Goal: Task Accomplishment & Management: Complete application form

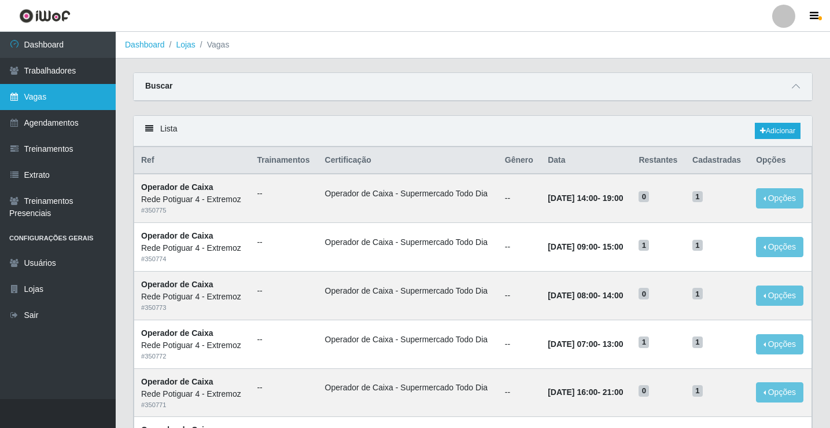
click at [62, 109] on link "Vagas" at bounding box center [58, 97] width 116 height 26
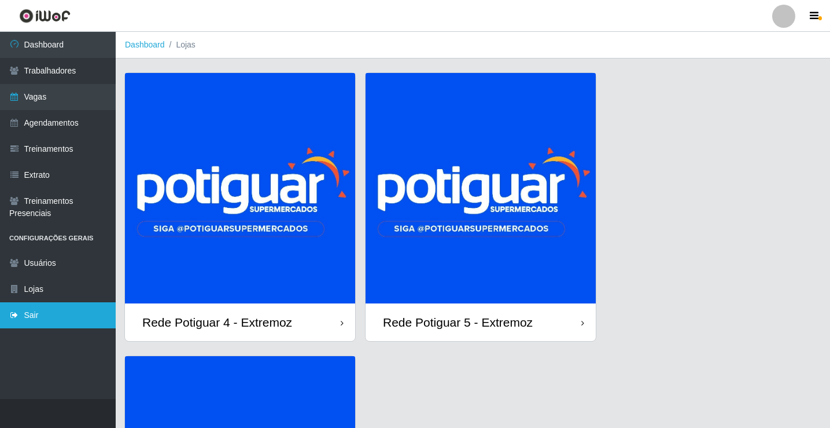
click at [51, 309] on link "Sair" at bounding box center [58, 315] width 116 height 26
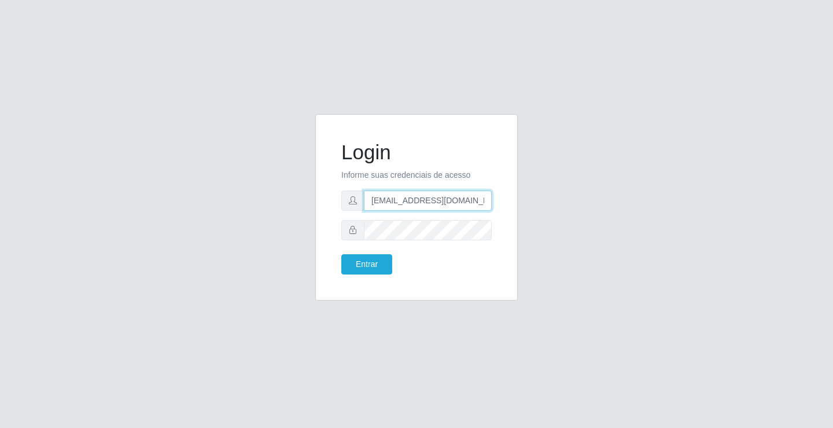
click at [403, 200] on input "[EMAIL_ADDRESS][DOMAIN_NAME]" at bounding box center [428, 200] width 128 height 20
type input "[EMAIL_ADDRESS][DOMAIN_NAME]"
click at [383, 256] on button "Entrar" at bounding box center [366, 264] width 51 height 20
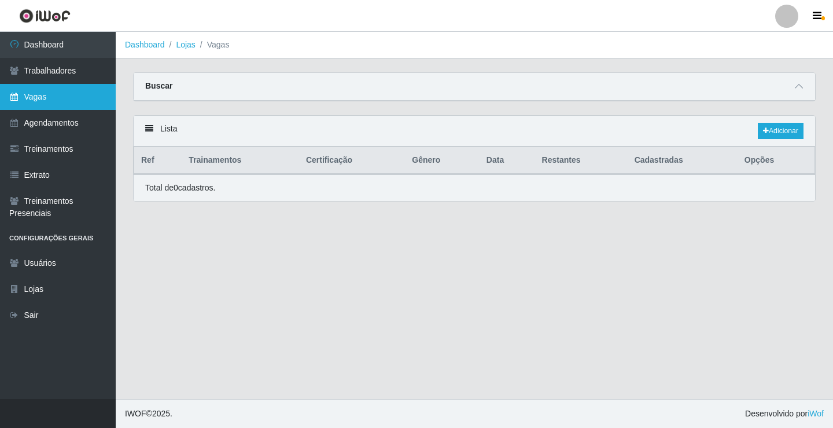
click at [53, 102] on link "Vagas" at bounding box center [58, 97] width 116 height 26
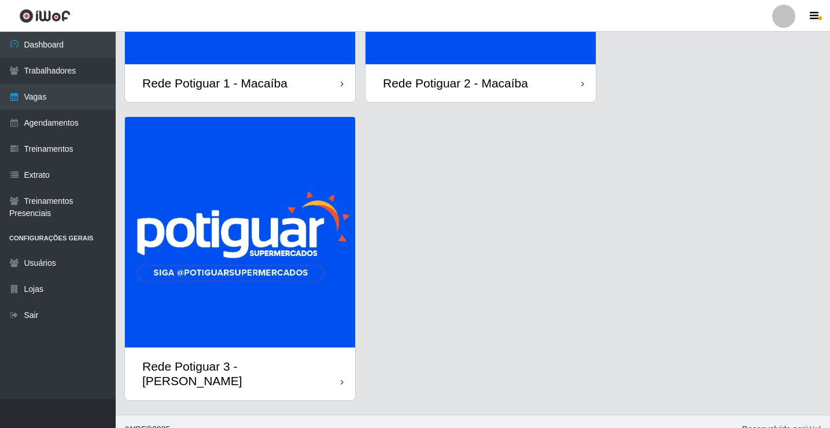
scroll to position [240, 0]
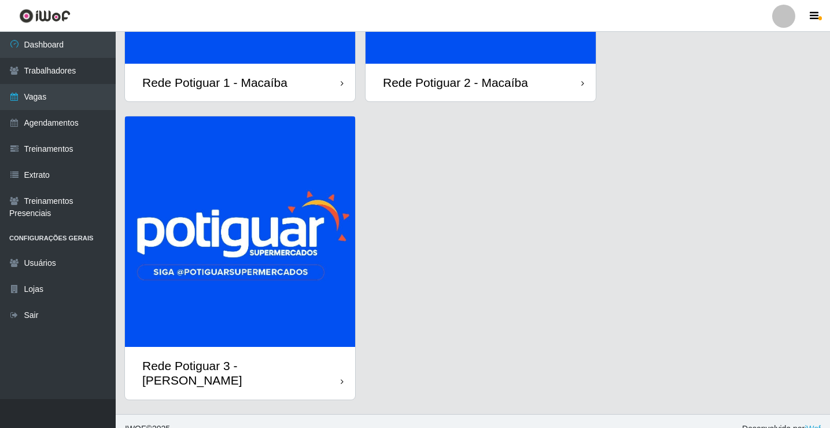
click at [274, 259] on img at bounding box center [240, 231] width 230 height 230
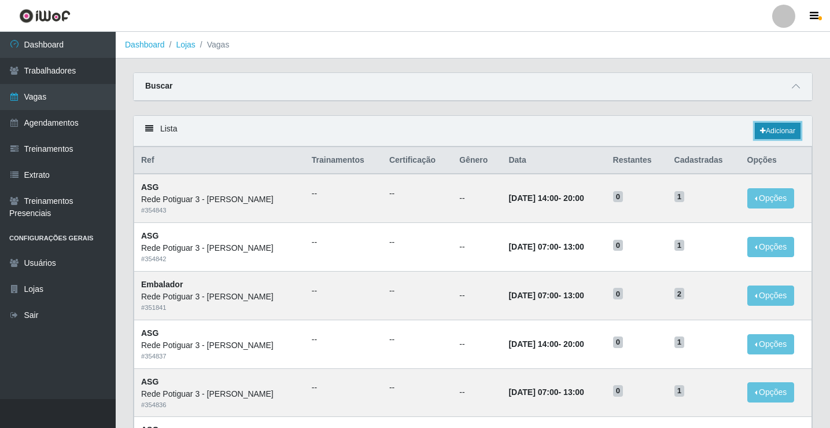
click at [764, 132] on link "Adicionar" at bounding box center [778, 131] width 46 height 16
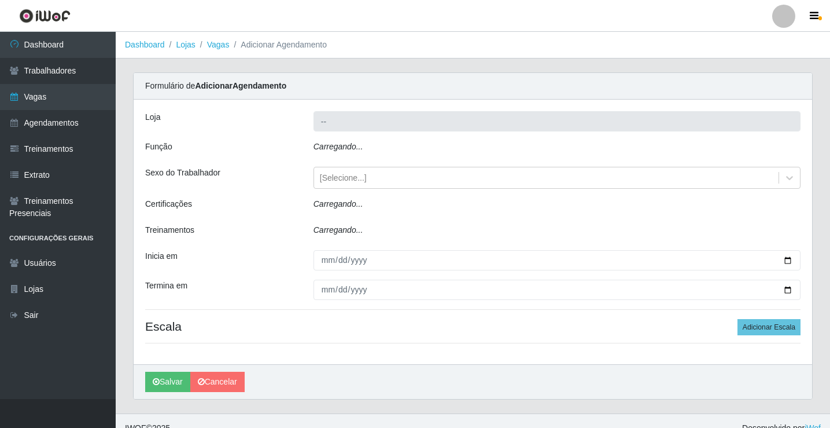
type input "Rede Potiguar 3 - [PERSON_NAME]"
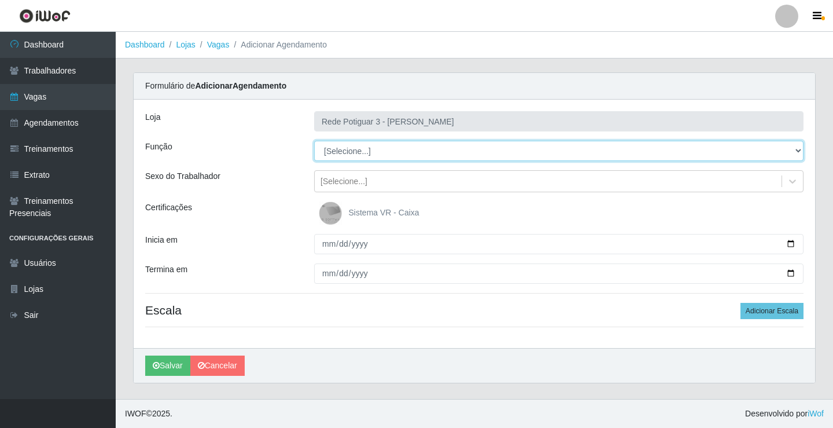
click at [345, 152] on select "[Selecione...] ASG ASG + ASG ++ Balconista Embalador Repositor Repositor + Repo…" at bounding box center [559, 151] width 490 height 20
select select "78"
click at [314, 141] on select "[Selecione...] ASG ASG + ASG ++ Balconista Embalador Repositor Repositor + Repo…" at bounding box center [559, 151] width 490 height 20
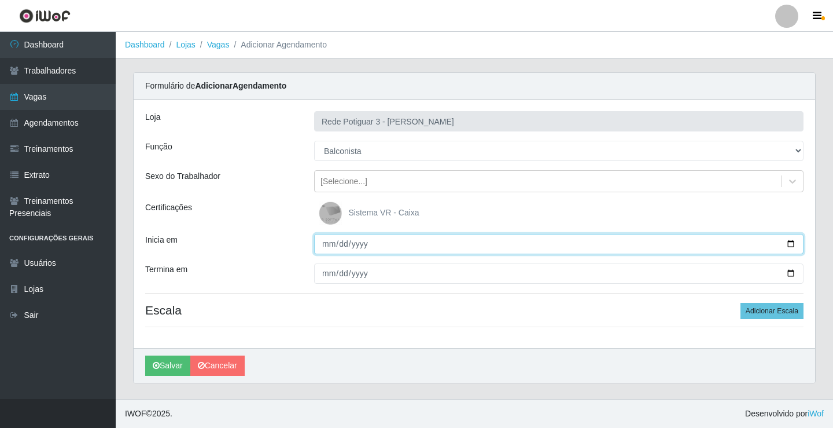
click at [332, 248] on input "Inicia em" at bounding box center [559, 244] width 490 height 20
type input "[DATE]"
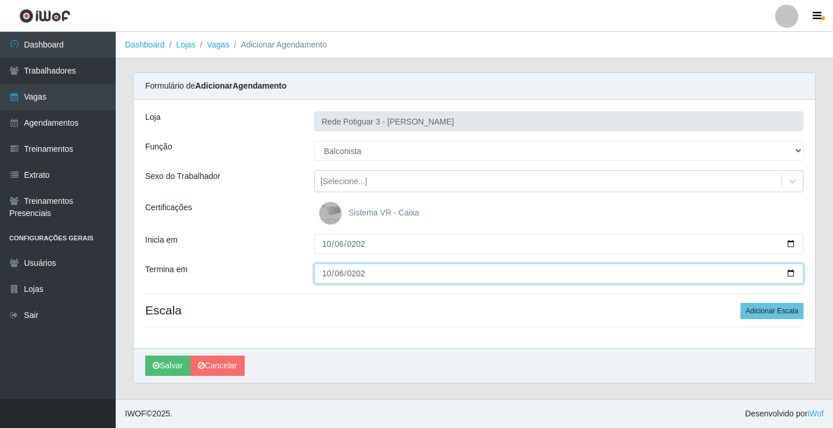
type input "[DATE]"
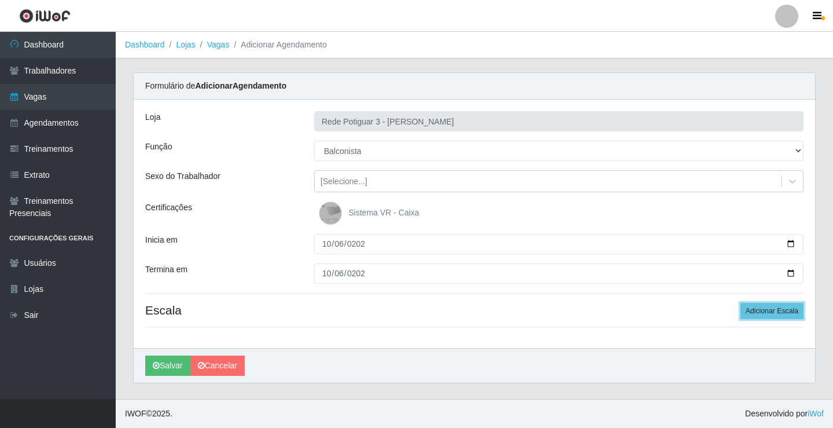
click at [741, 303] on button "Adicionar Escala" at bounding box center [772, 311] width 63 height 16
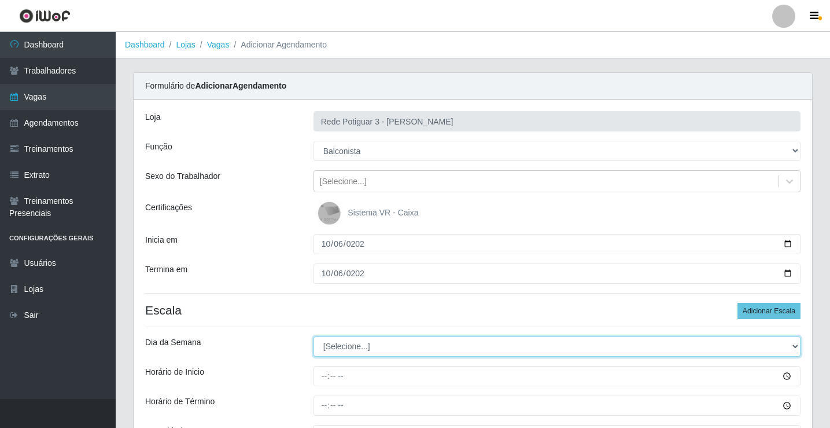
select select "1"
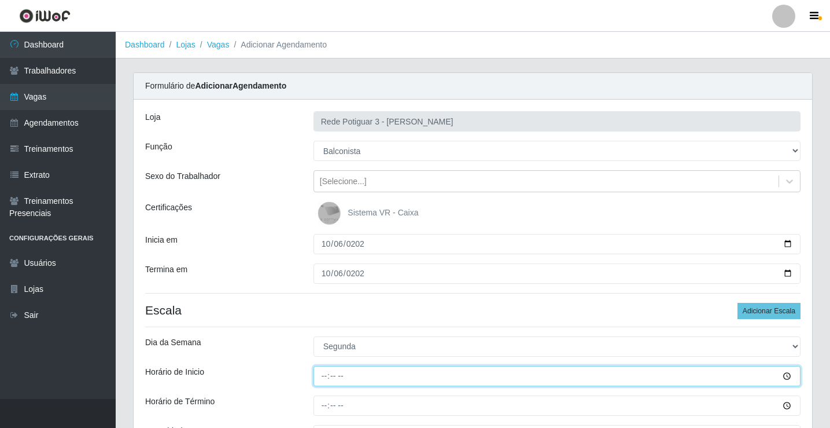
type input "14:00"
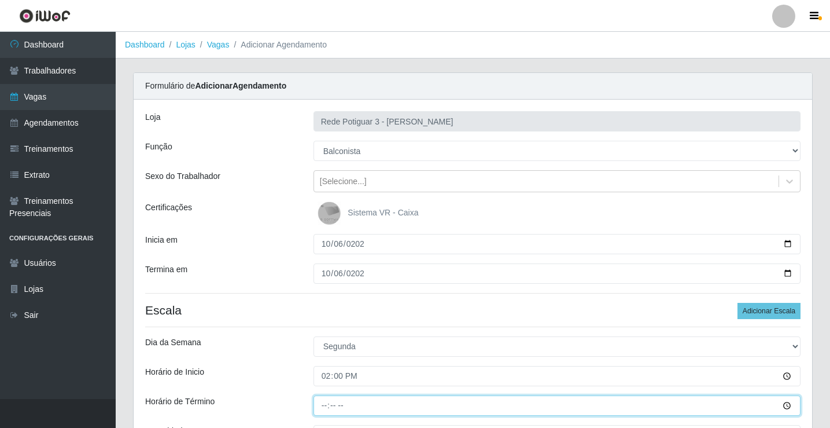
type input "20:00"
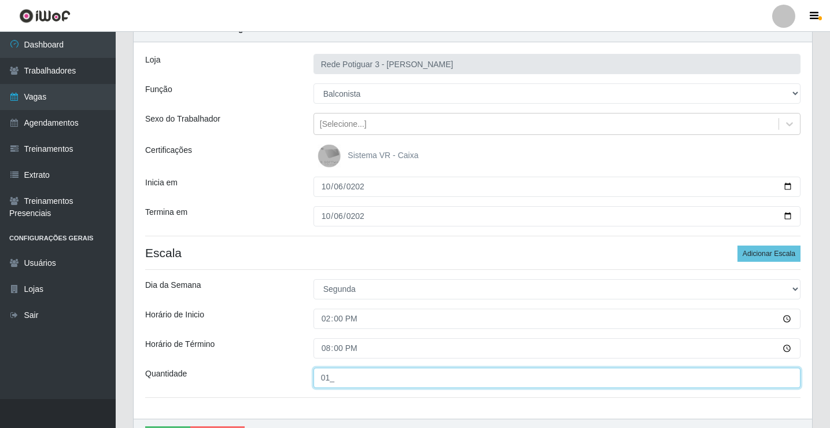
scroll to position [126, 0]
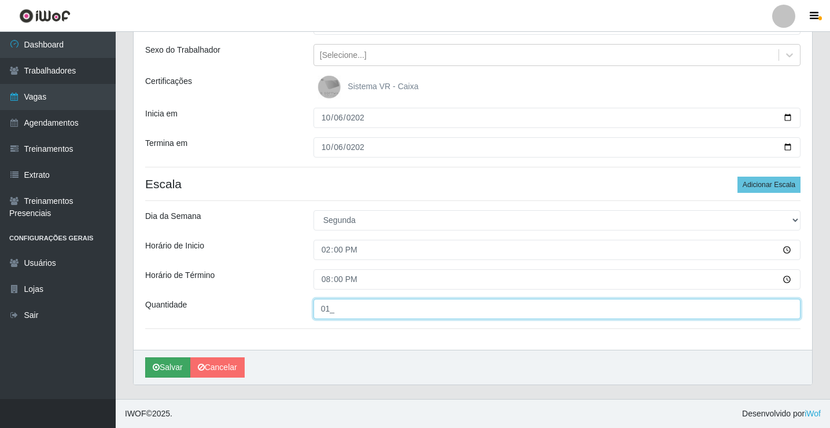
type input "01_"
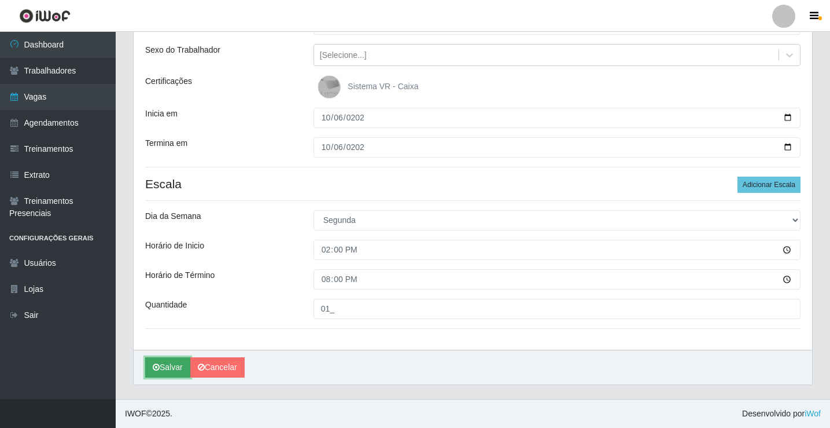
click at [178, 366] on button "Salvar" at bounding box center [167, 367] width 45 height 20
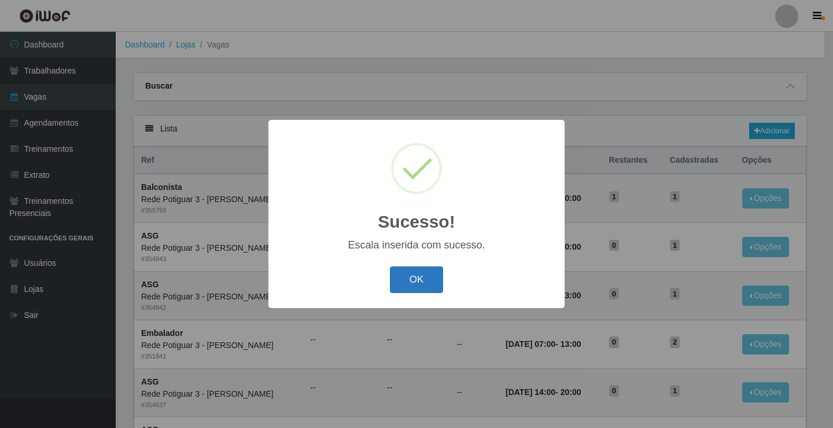
click at [396, 284] on button "OK" at bounding box center [417, 279] width 54 height 27
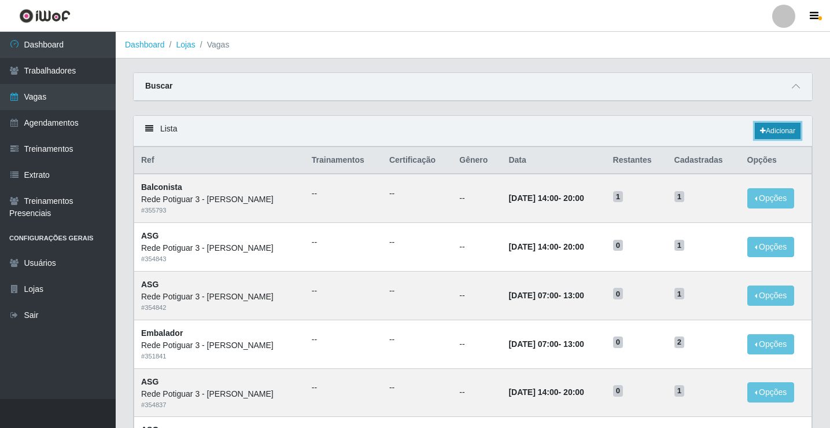
click at [774, 135] on link "Adicionar" at bounding box center [778, 131] width 46 height 16
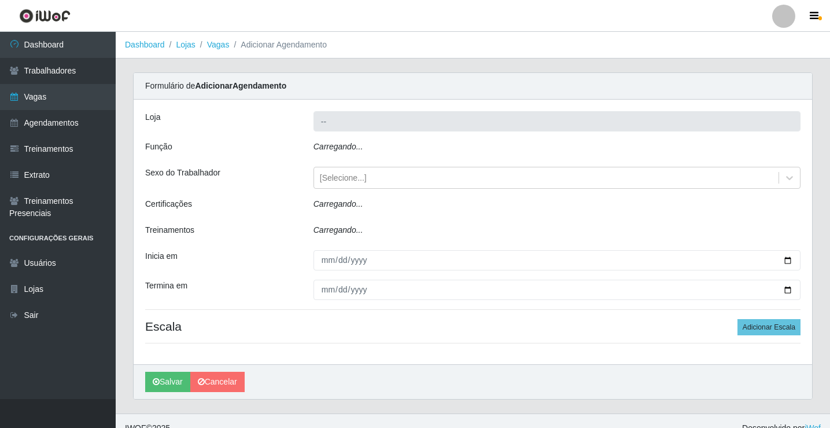
type input "Rede Potiguar 3 - [PERSON_NAME]"
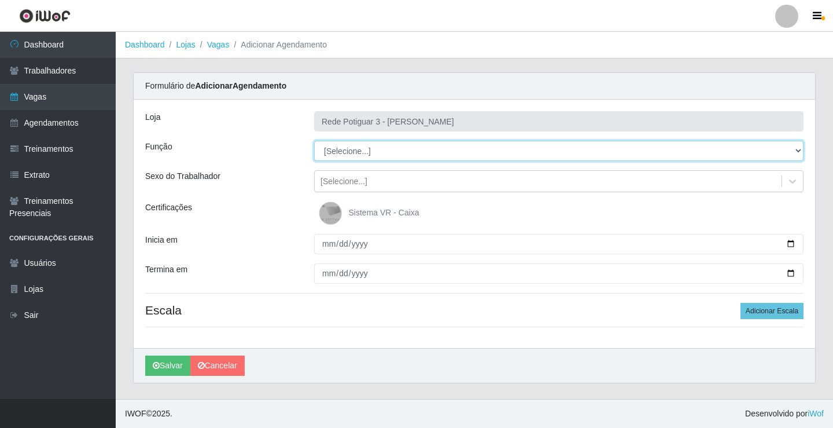
click at [354, 154] on select "[Selecione...] ASG ASG + ASG ++ Balconista Embalador Repositor Repositor + Repo…" at bounding box center [559, 151] width 490 height 20
select select "78"
click at [314, 141] on select "[Selecione...] ASG ASG + ASG ++ Balconista Embalador Repositor Repositor + Repo…" at bounding box center [559, 151] width 490 height 20
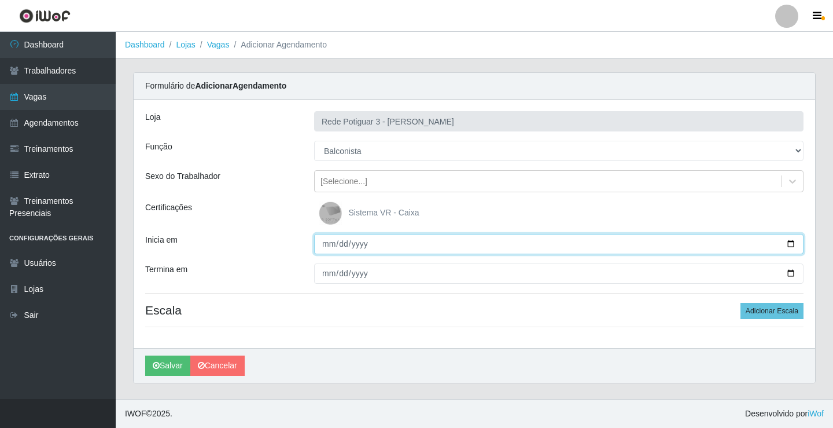
click at [320, 242] on input "Inicia em" at bounding box center [559, 244] width 490 height 20
type input "[DATE]"
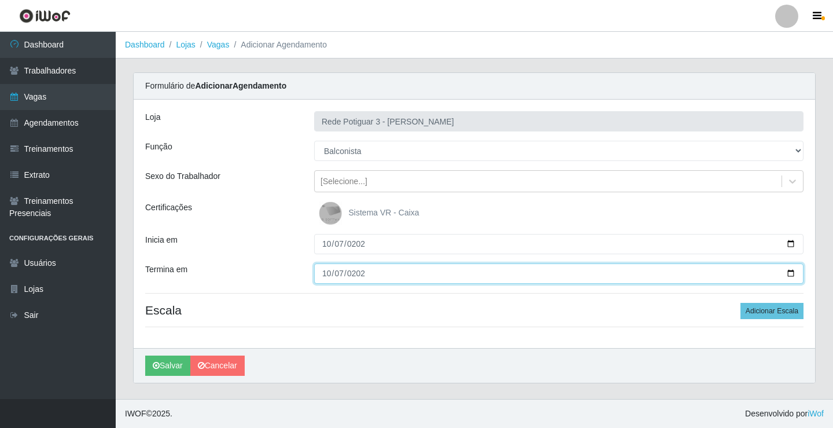
type input "[DATE]"
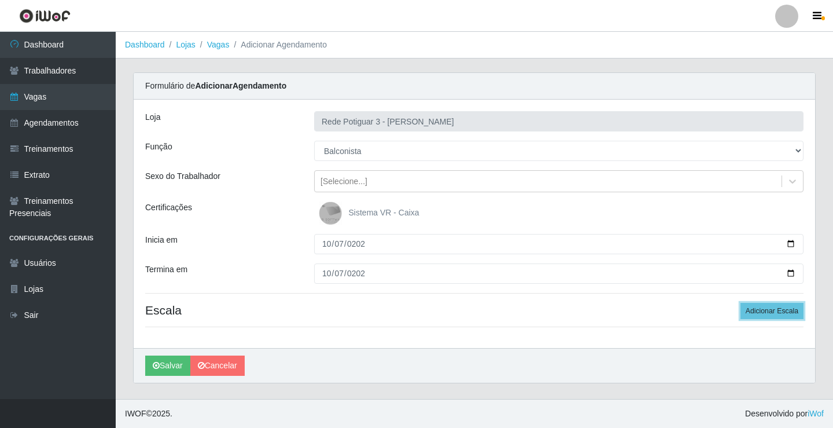
click at [741, 303] on button "Adicionar Escala" at bounding box center [772, 311] width 63 height 16
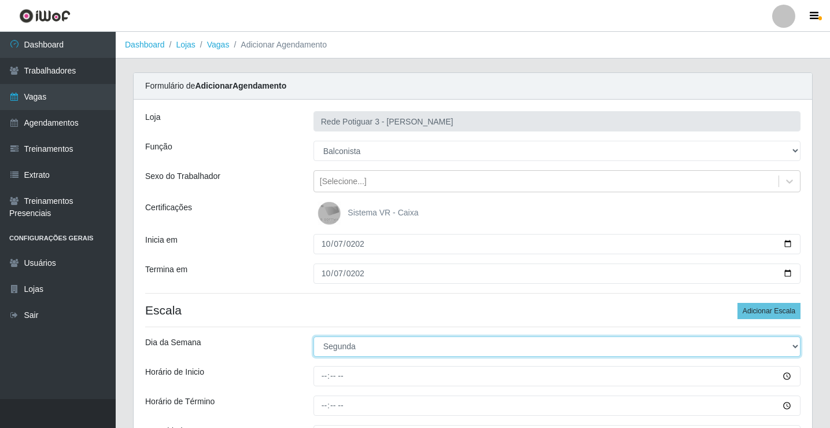
select select "2"
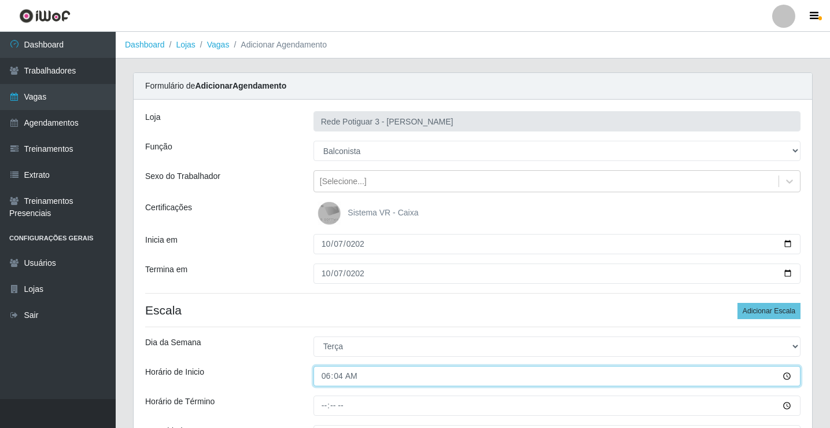
type input "06:45"
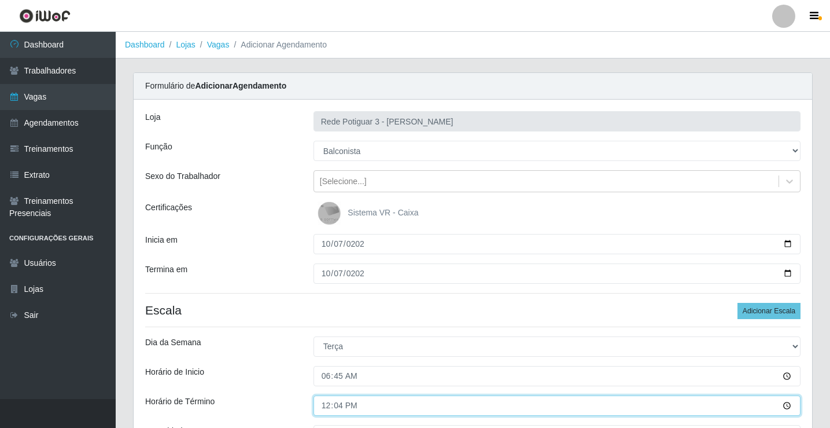
type input "12:45"
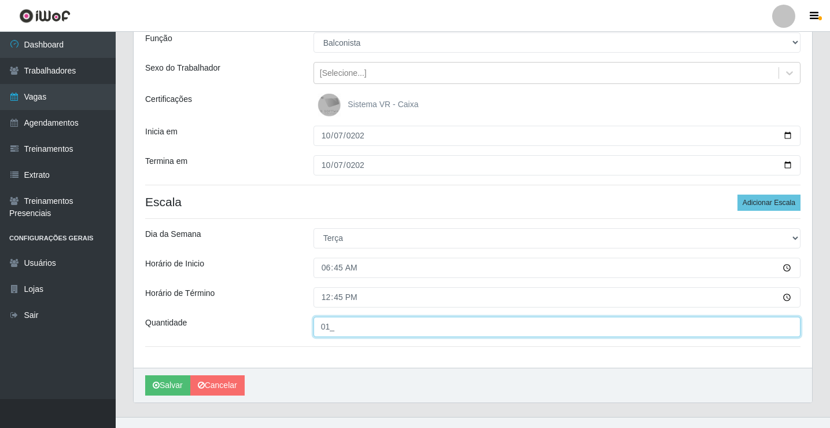
scroll to position [126, 0]
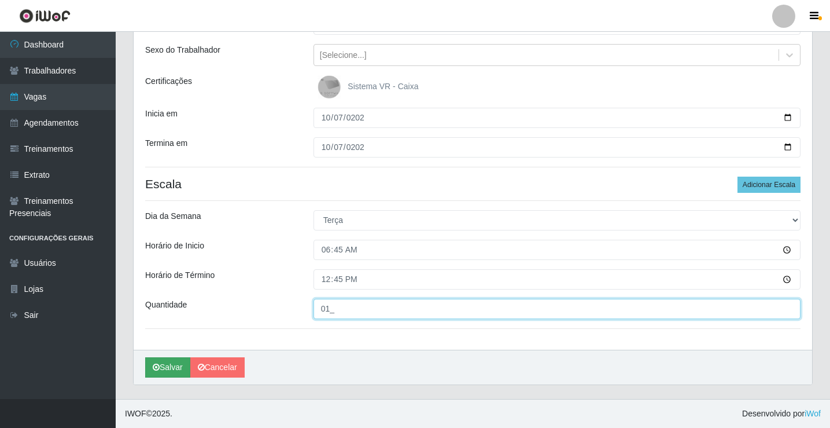
type input "01_"
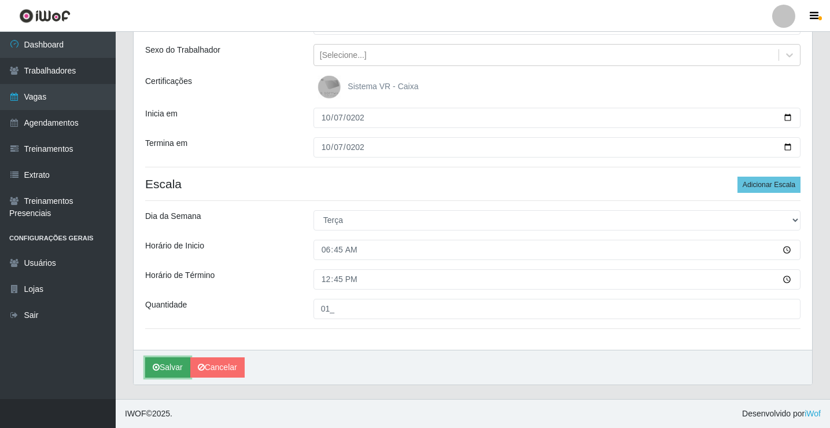
click at [179, 367] on button "Salvar" at bounding box center [167, 367] width 45 height 20
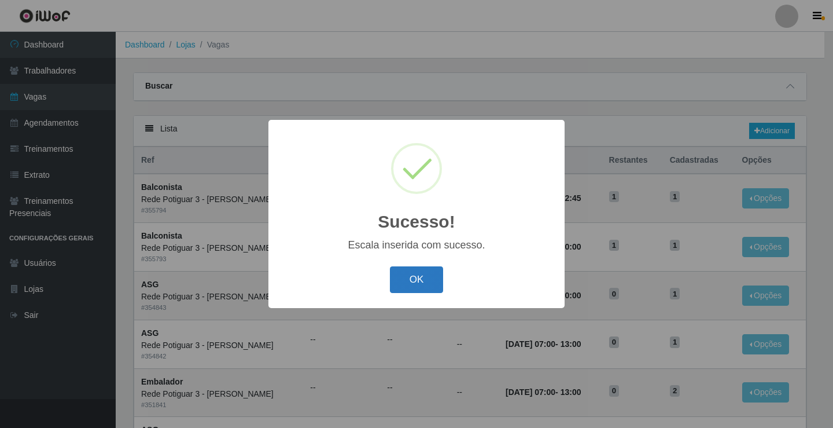
click at [437, 280] on button "OK" at bounding box center [417, 279] width 54 height 27
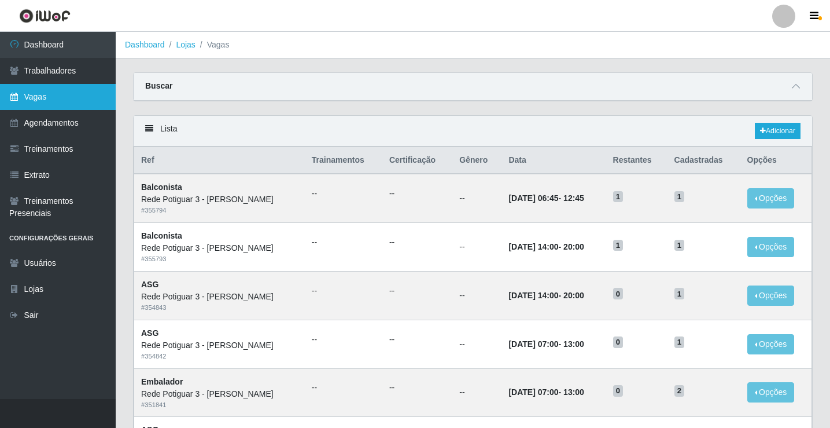
click at [38, 101] on link "Vagas" at bounding box center [58, 97] width 116 height 26
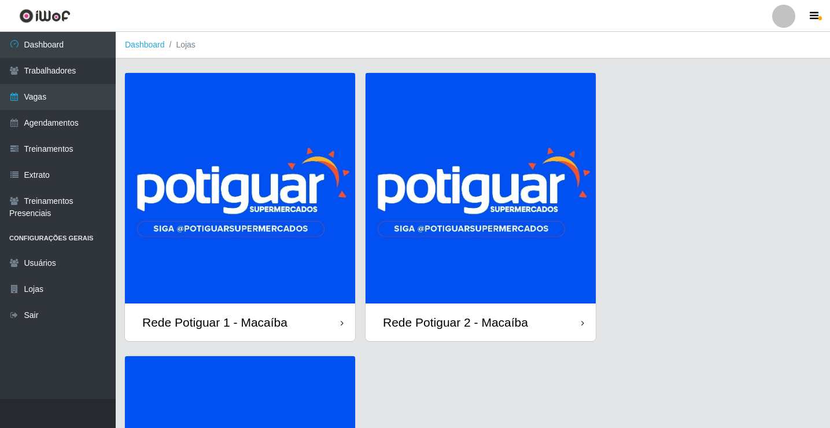
click at [262, 223] on img at bounding box center [240, 188] width 230 height 230
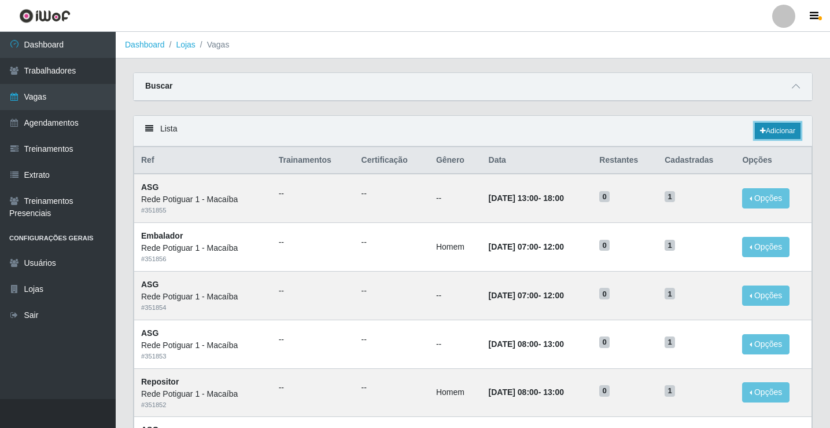
click at [795, 134] on link "Adicionar" at bounding box center [778, 131] width 46 height 16
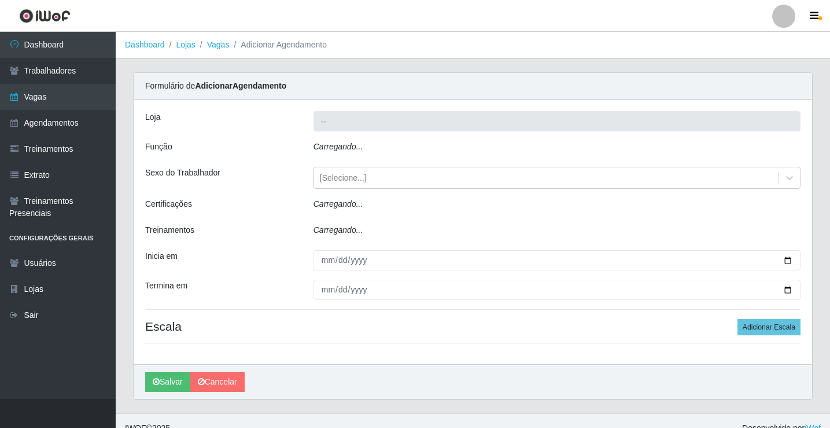
type input "Rede Potiguar 1 - Macaíba"
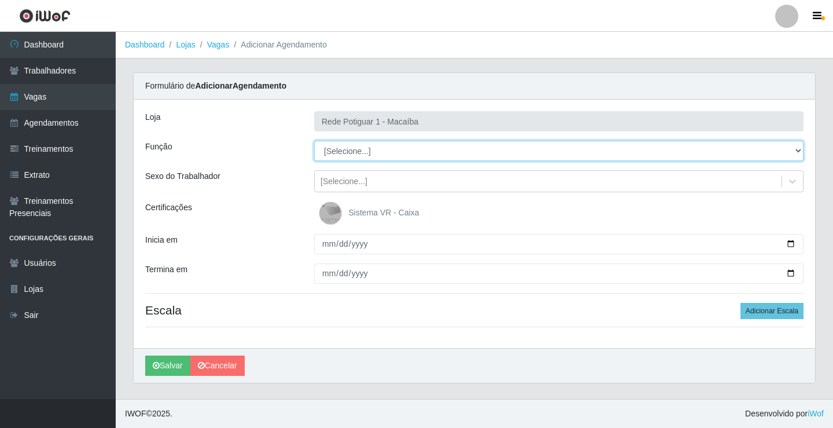
click at [346, 148] on select "[Selecione...] ASG ASG + ASG ++ Balconista Embalador Repositor Repositor + Repo…" at bounding box center [559, 151] width 490 height 20
select select "16"
click at [314, 141] on select "[Selecione...] ASG ASG + ASG ++ Balconista Embalador Repositor Repositor + Repo…" at bounding box center [559, 151] width 490 height 20
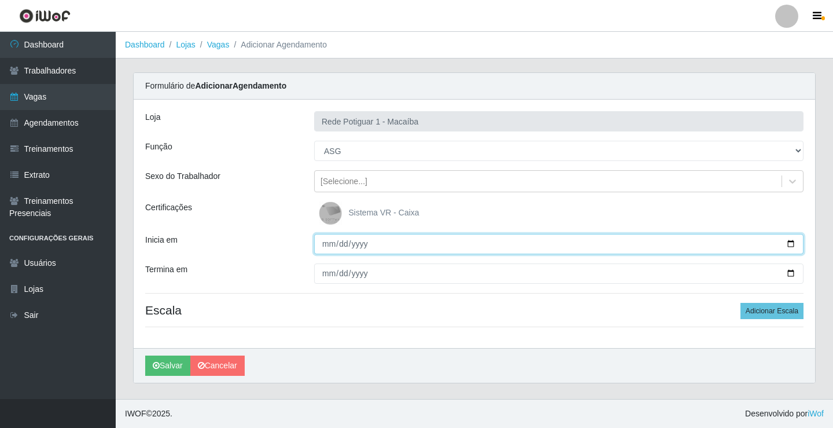
click at [328, 240] on input "Inicia em" at bounding box center [559, 244] width 490 height 20
type input "[DATE]"
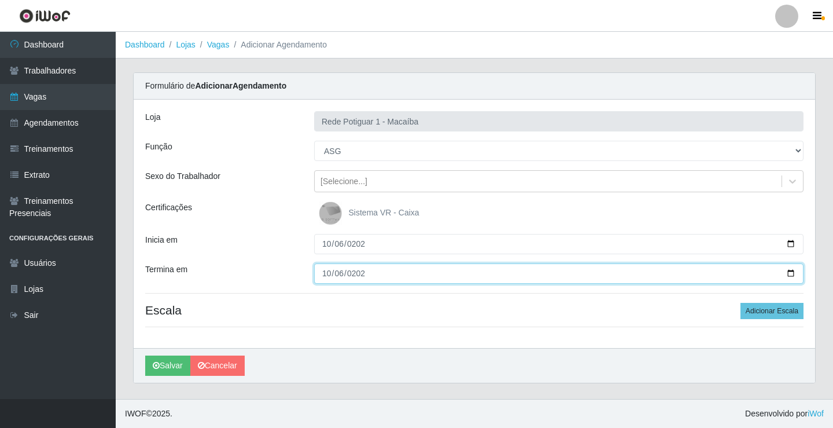
type input "[DATE]"
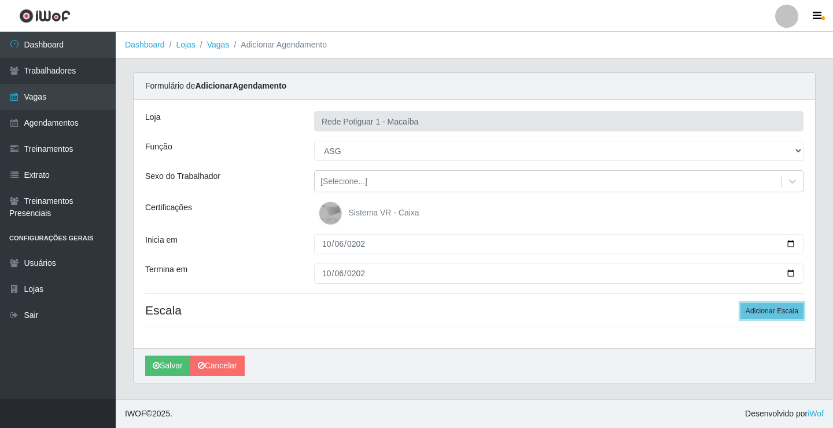
click at [741, 303] on button "Adicionar Escala" at bounding box center [772, 311] width 63 height 16
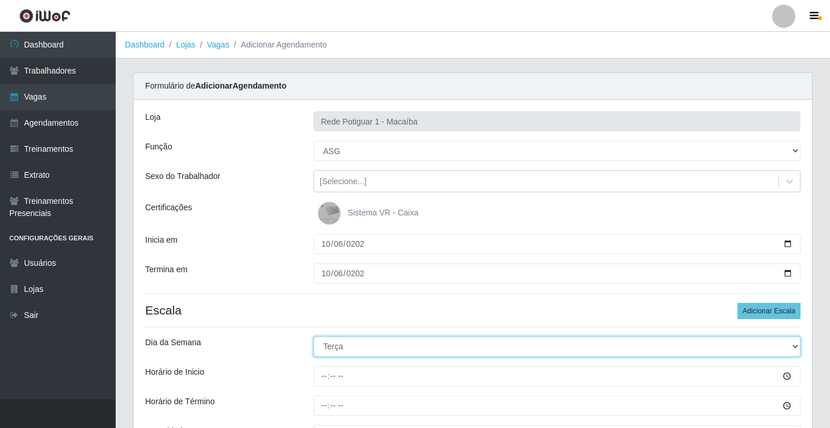
select select "1"
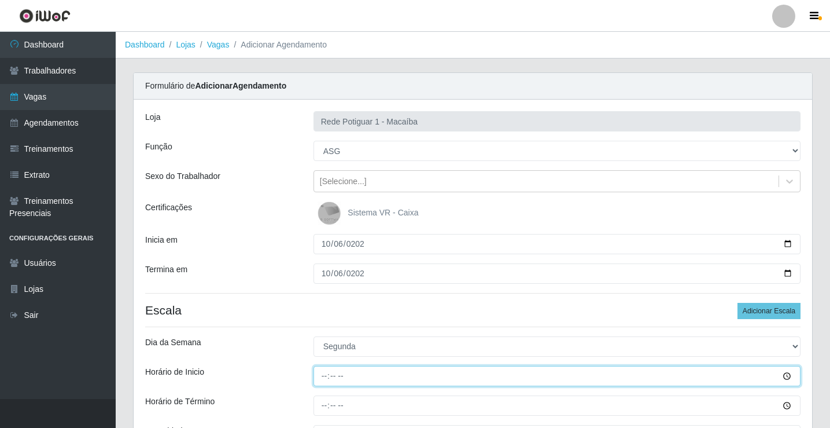
type input "13:00"
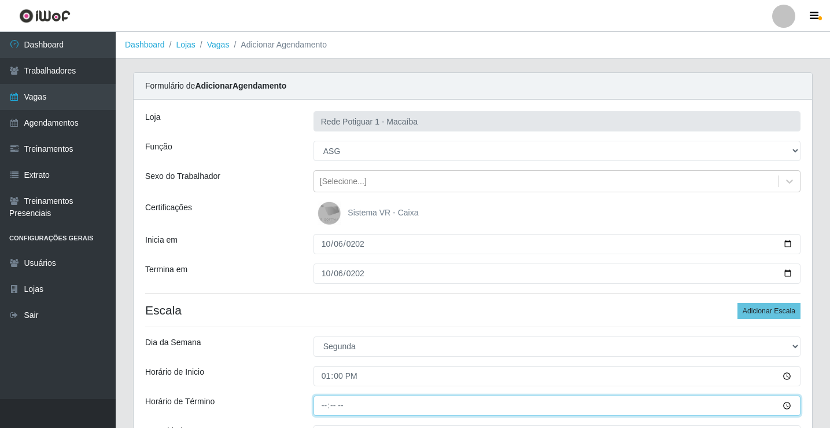
type input "18:00"
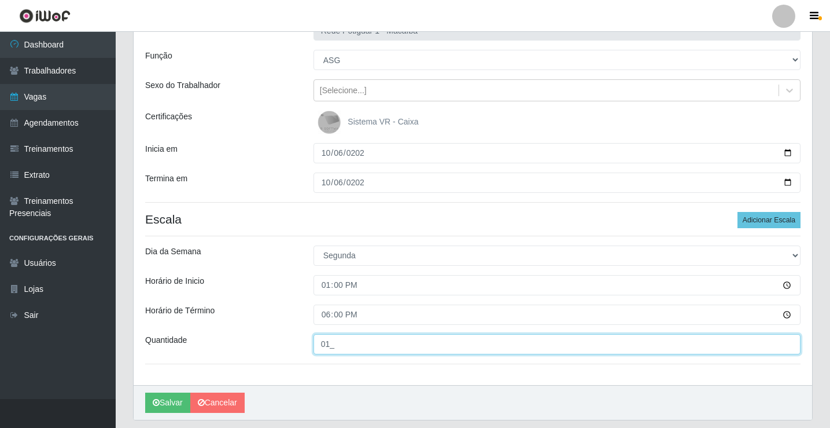
scroll to position [126, 0]
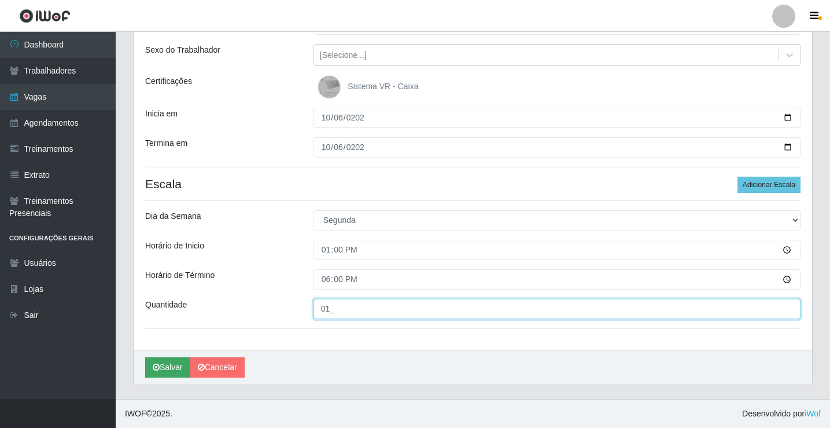
type input "01_"
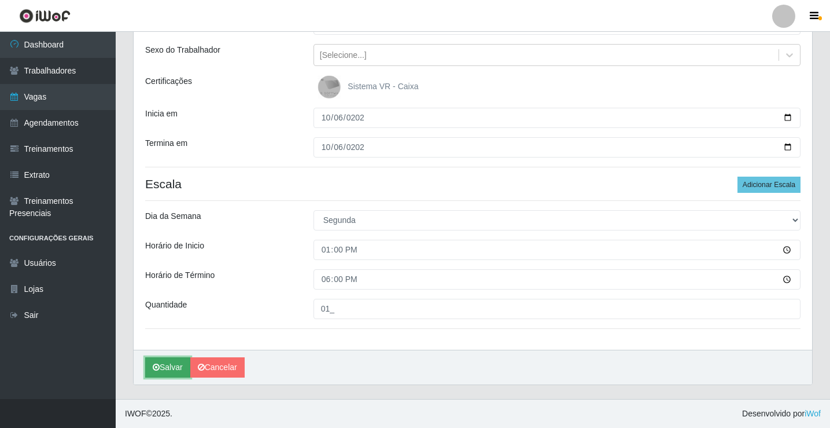
click at [174, 367] on button "Salvar" at bounding box center [167, 367] width 45 height 20
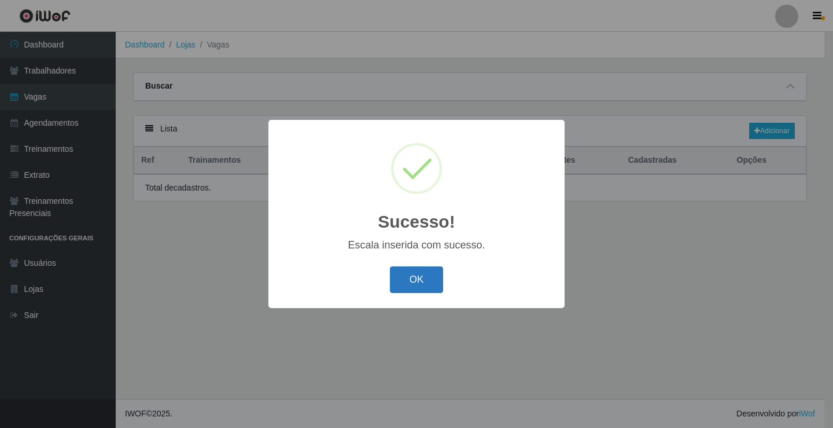
click at [432, 283] on button "OK" at bounding box center [417, 279] width 54 height 27
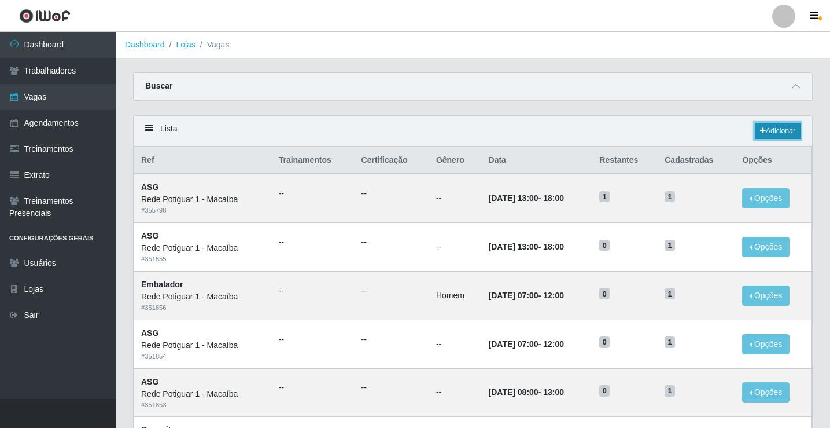
click at [764, 133] on link "Adicionar" at bounding box center [778, 131] width 46 height 16
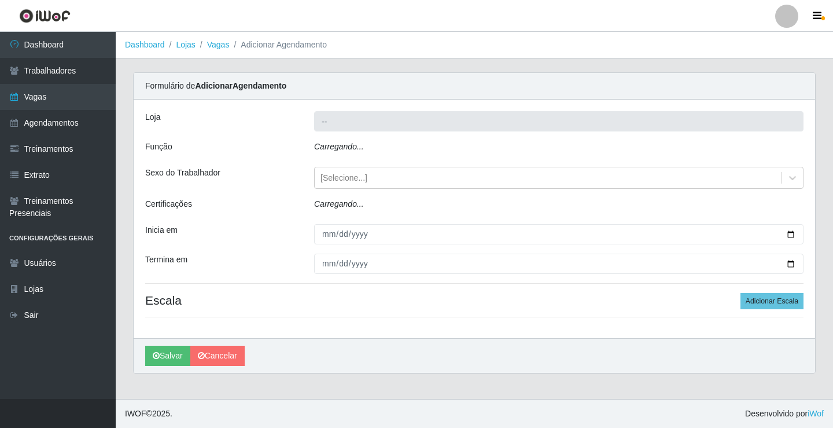
type input "Rede Potiguar 1 - Macaíba"
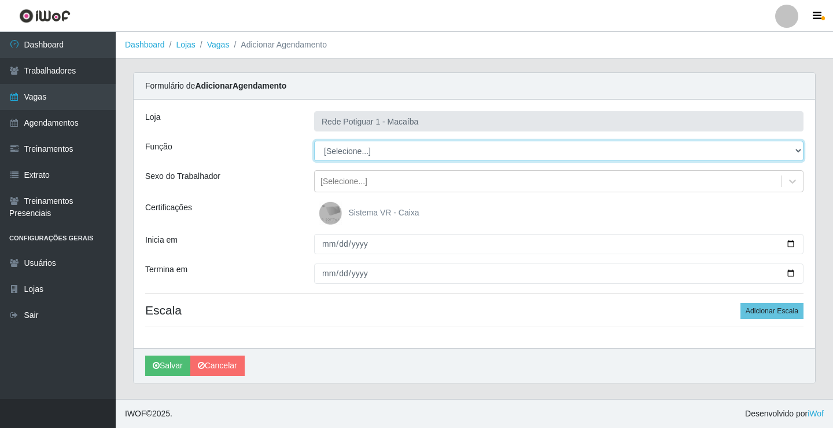
drag, startPoint x: 354, startPoint y: 149, endPoint x: 350, endPoint y: 156, distance: 8.0
click at [354, 149] on select "[Selecione...] ASG ASG + ASG ++ Balconista Embalador Repositor Repositor + Repo…" at bounding box center [559, 151] width 490 height 20
select select "16"
click at [314, 141] on select "[Selecione...] ASG ASG + ASG ++ Balconista Embalador Repositor Repositor + Repo…" at bounding box center [559, 151] width 490 height 20
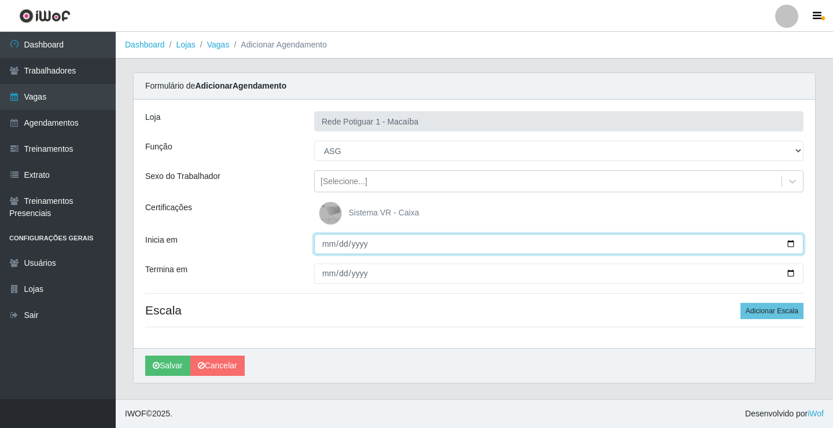
click at [328, 248] on input "Inicia em" at bounding box center [559, 244] width 490 height 20
type input "[DATE]"
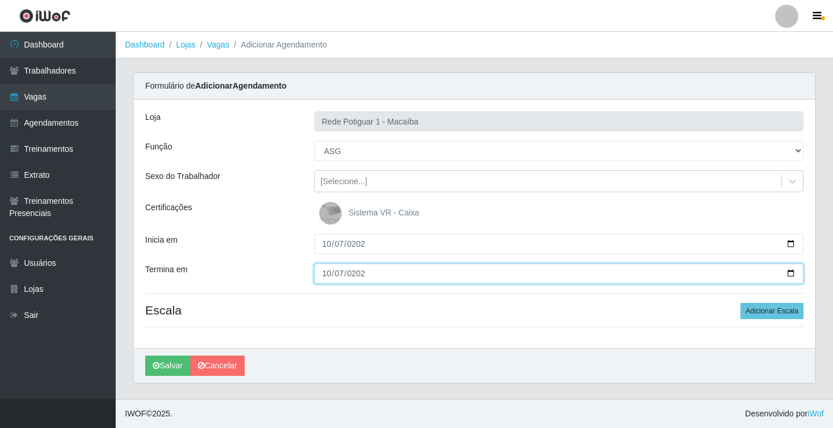
type input "[DATE]"
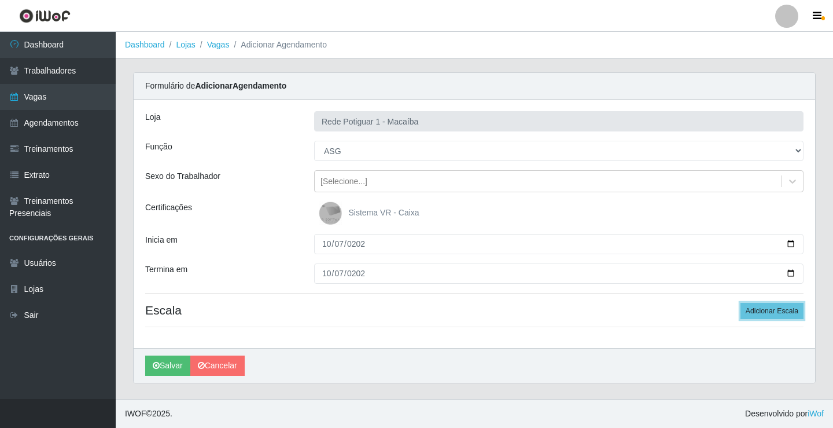
click at [741, 303] on button "Adicionar Escala" at bounding box center [772, 311] width 63 height 16
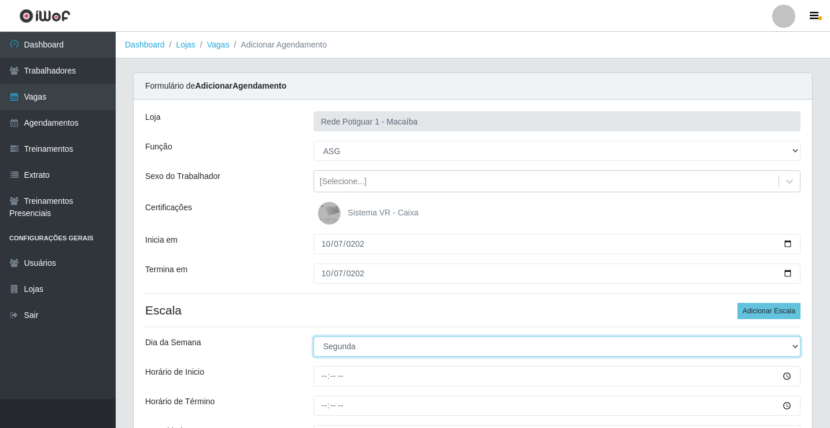
select select "2"
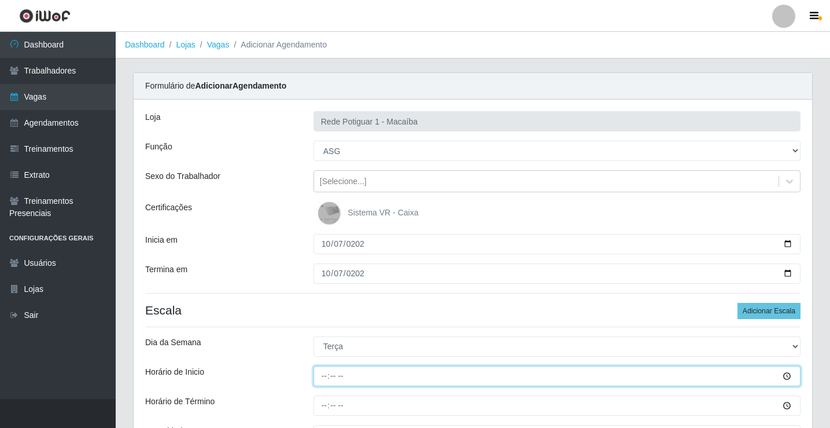
type input "08:00"
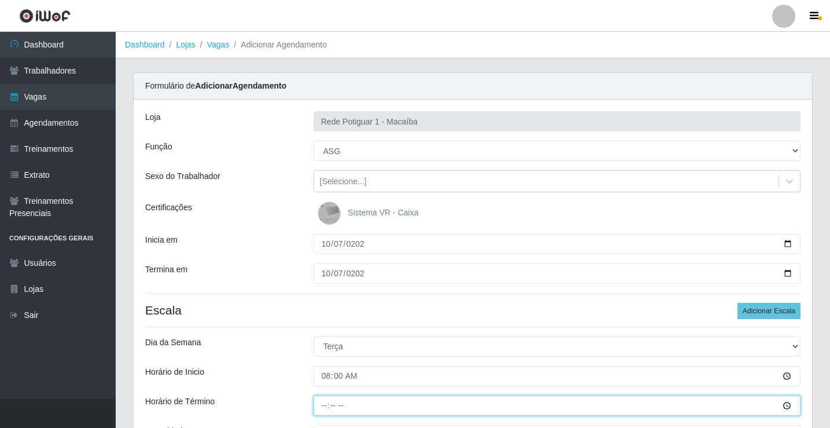
type input "13:00"
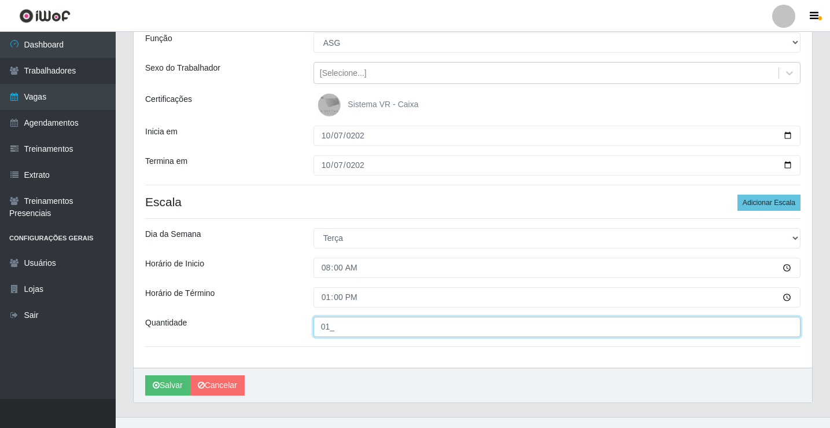
scroll to position [126, 0]
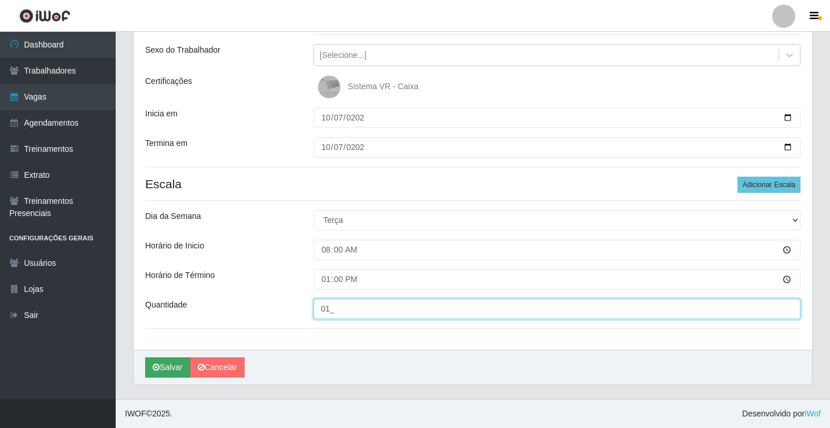
type input "01_"
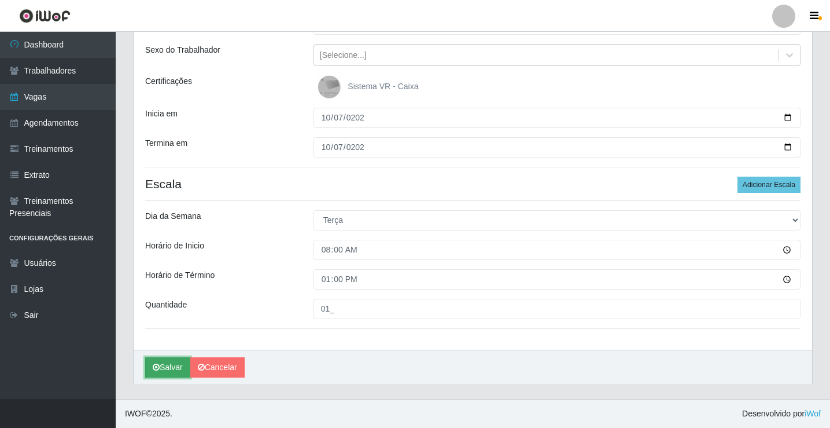
click at [163, 374] on button "Salvar" at bounding box center [167, 367] width 45 height 20
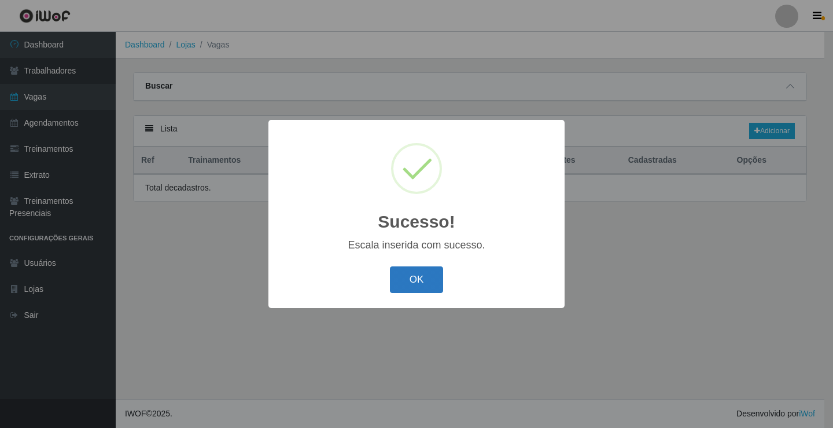
click at [417, 289] on button "OK" at bounding box center [417, 279] width 54 height 27
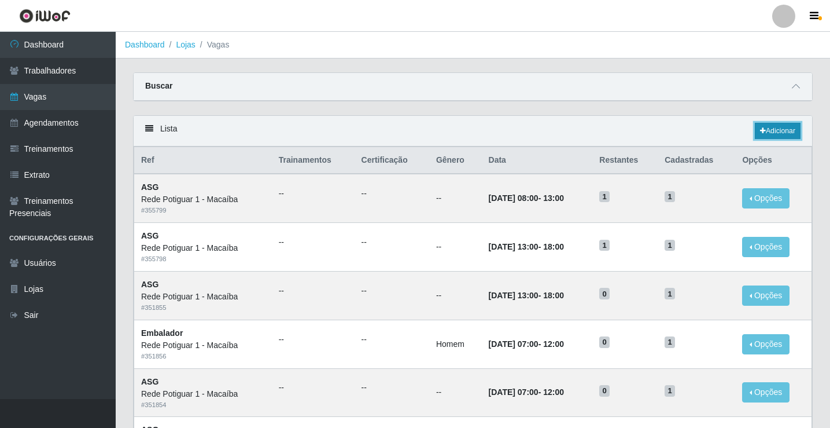
click at [773, 131] on link "Adicionar" at bounding box center [778, 131] width 46 height 16
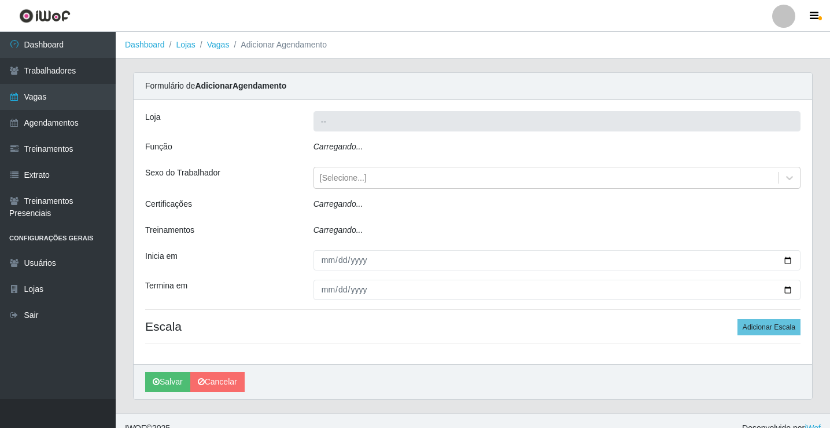
type input "Rede Potiguar 1 - Macaíba"
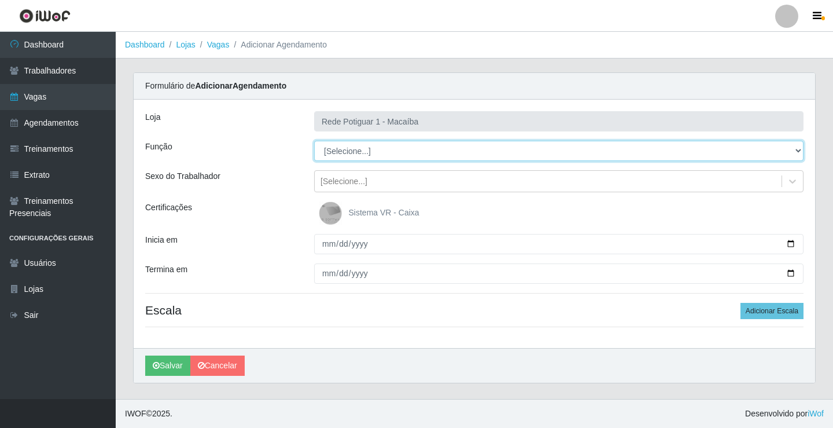
click at [343, 141] on select "[Selecione...] ASG ASG + ASG ++ Balconista Embalador Repositor Repositor + Repo…" at bounding box center [559, 151] width 490 height 20
select select "16"
click at [314, 141] on select "[Selecione...] ASG ASG + ASG ++ Balconista Embalador Repositor Repositor + Repo…" at bounding box center [559, 151] width 490 height 20
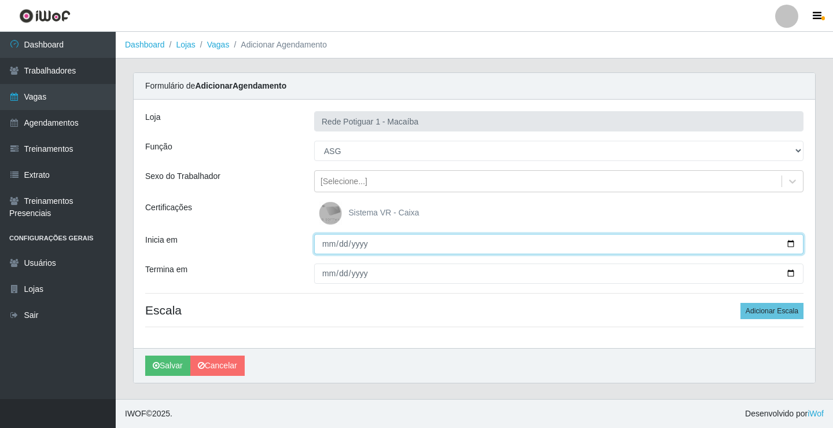
click at [321, 237] on input "Inicia em" at bounding box center [559, 244] width 490 height 20
type input "[DATE]"
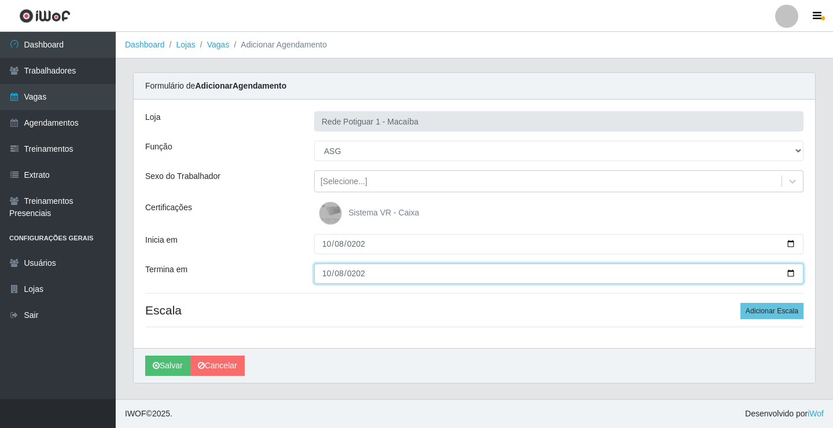
type input "[DATE]"
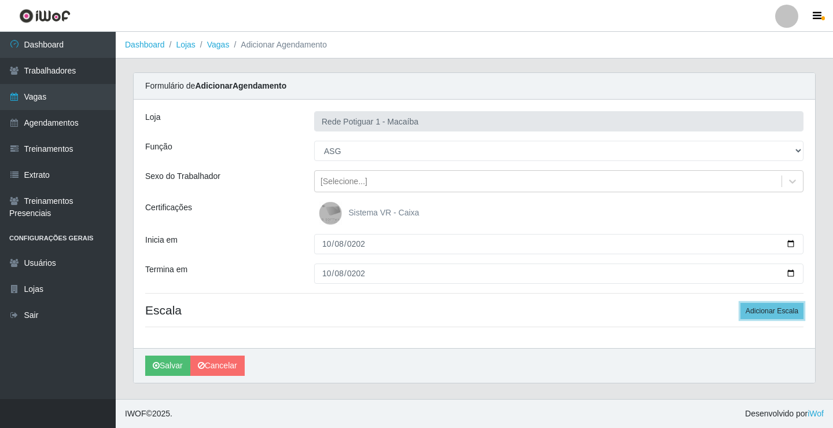
click at [741, 303] on button "Adicionar Escala" at bounding box center [772, 311] width 63 height 16
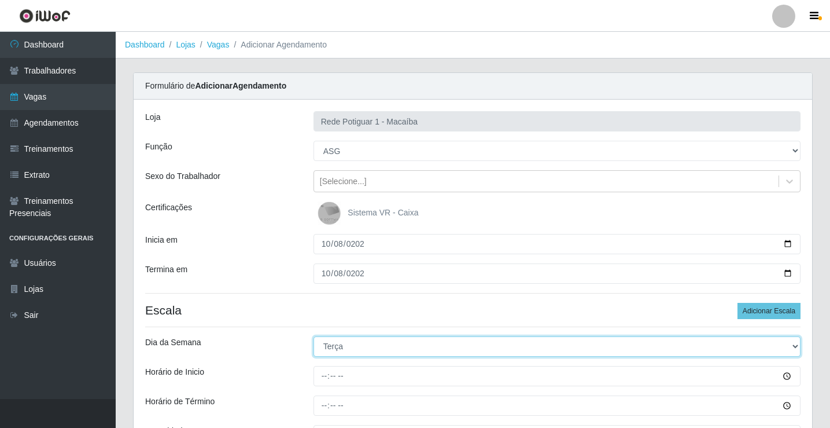
select select "3"
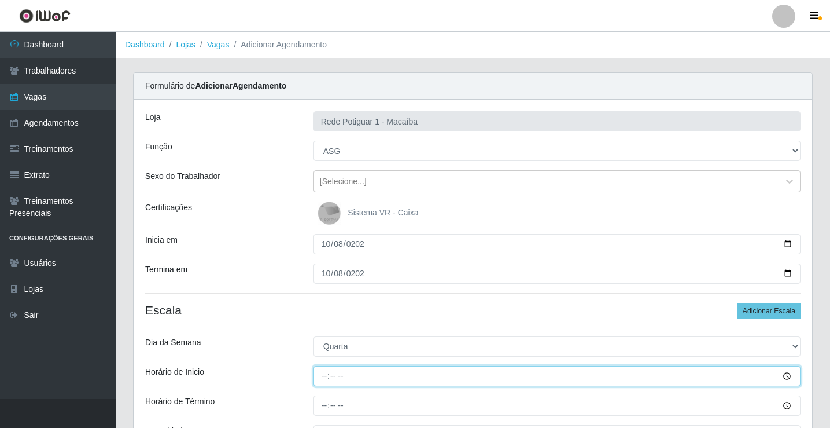
type input "08:00"
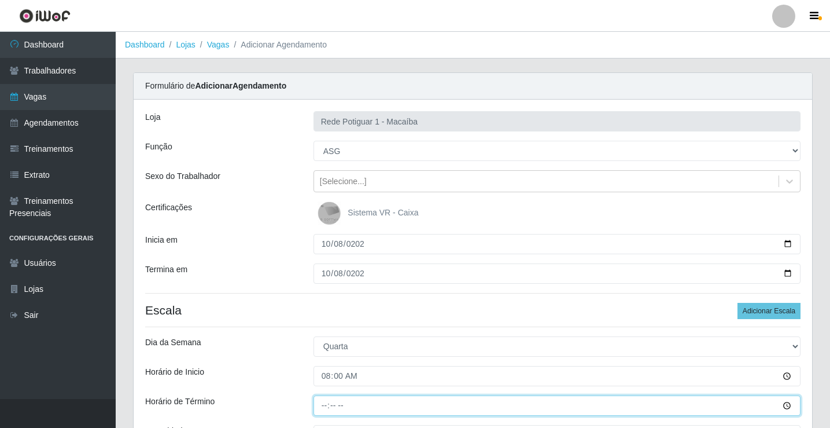
type input "13:00"
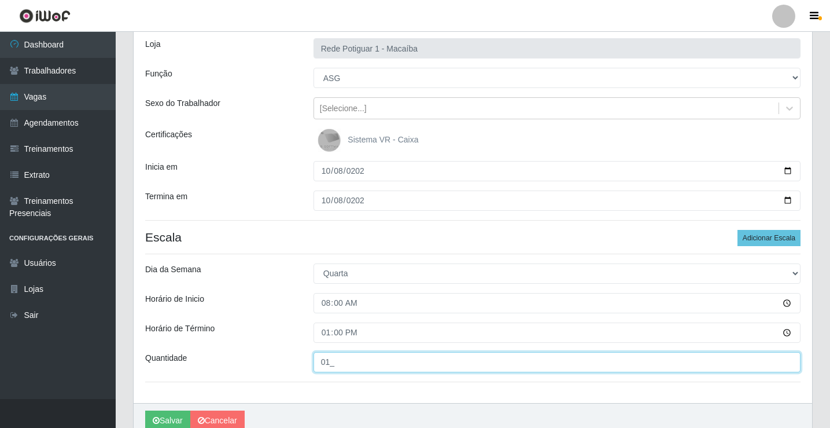
scroll to position [126, 0]
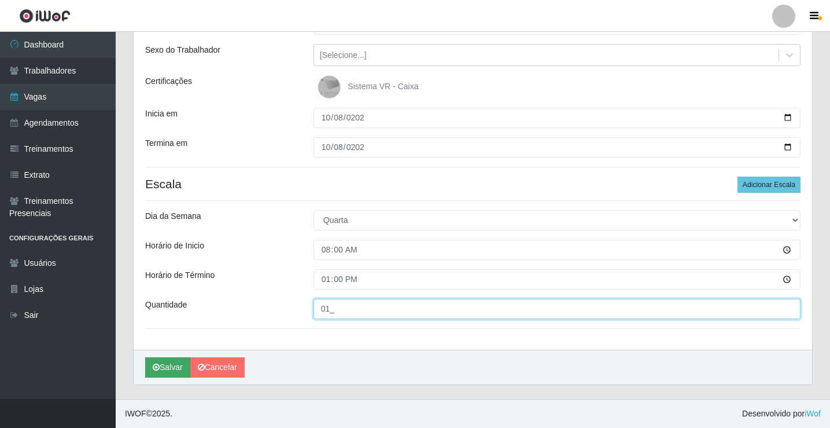
type input "01_"
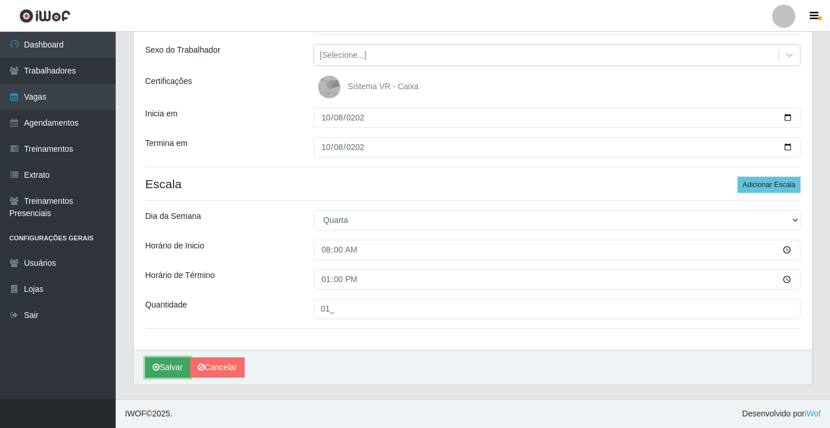
click at [155, 364] on icon "submit" at bounding box center [156, 367] width 7 height 8
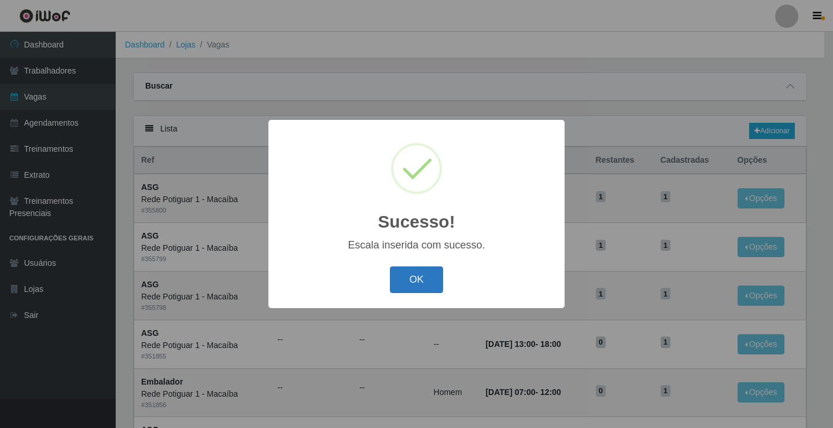
click at [408, 289] on button "OK" at bounding box center [417, 279] width 54 height 27
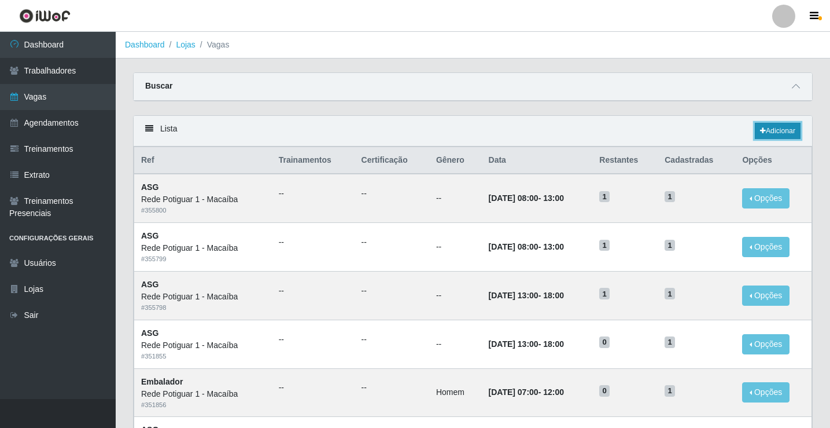
click at [784, 128] on link "Adicionar" at bounding box center [778, 131] width 46 height 16
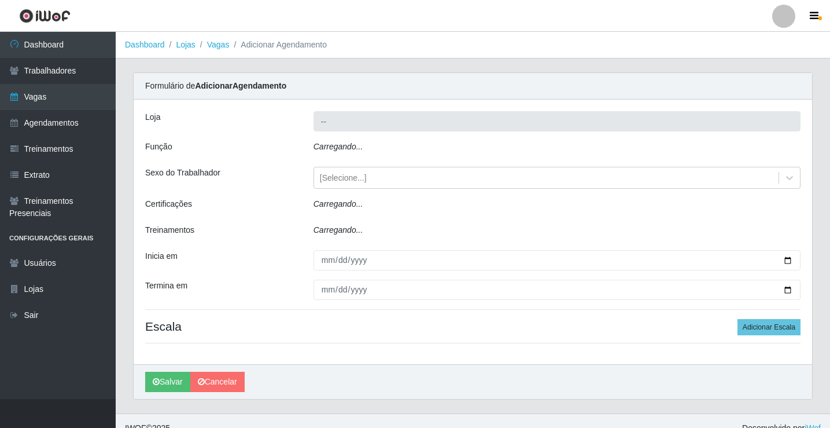
type input "Rede Potiguar 1 - Macaíba"
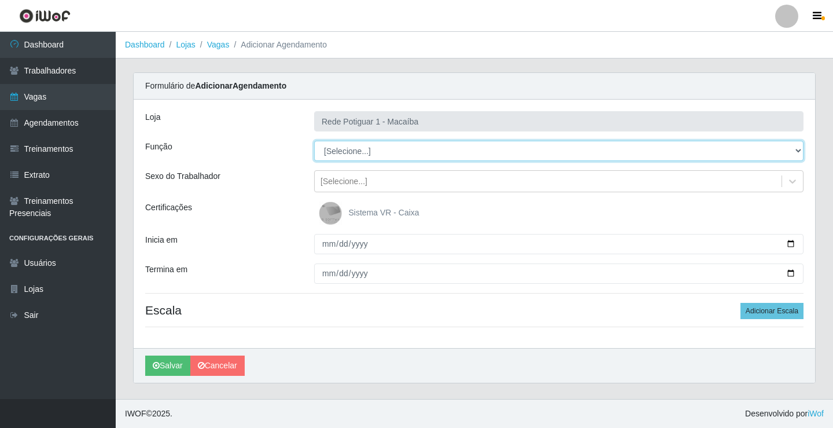
click at [362, 151] on select "[Selecione...] ASG ASG + ASG ++ Balconista Embalador Repositor Repositor + Repo…" at bounding box center [559, 151] width 490 height 20
select select "16"
click at [314, 141] on select "[Selecione...] ASG ASG + ASG ++ Balconista Embalador Repositor Repositor + Repo…" at bounding box center [559, 151] width 490 height 20
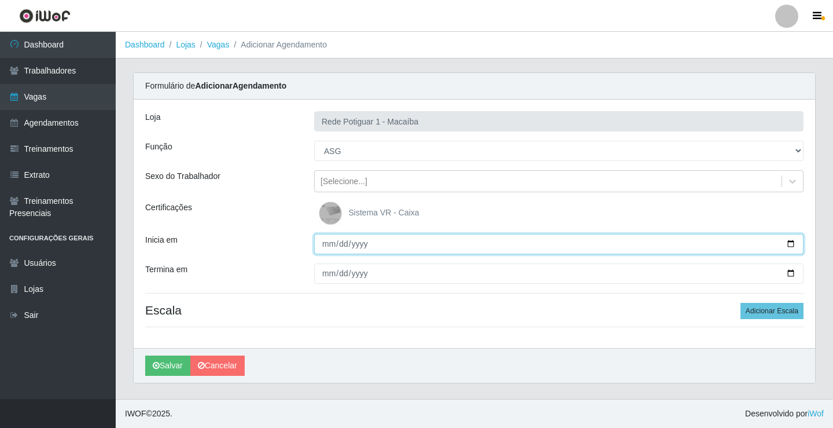
click at [325, 240] on input "Inicia em" at bounding box center [559, 244] width 490 height 20
type input "[DATE]"
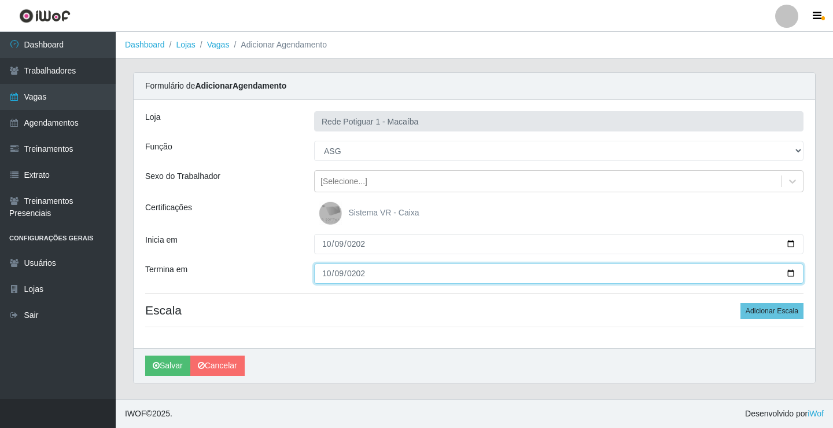
type input "[DATE]"
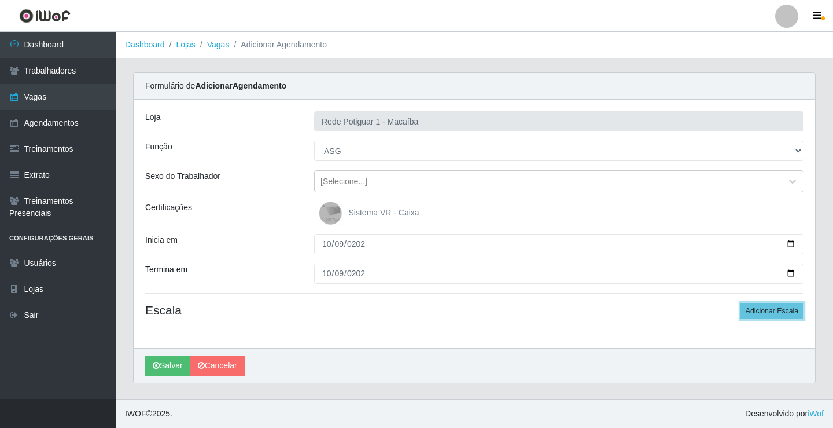
click at [741, 303] on button "Adicionar Escala" at bounding box center [772, 311] width 63 height 16
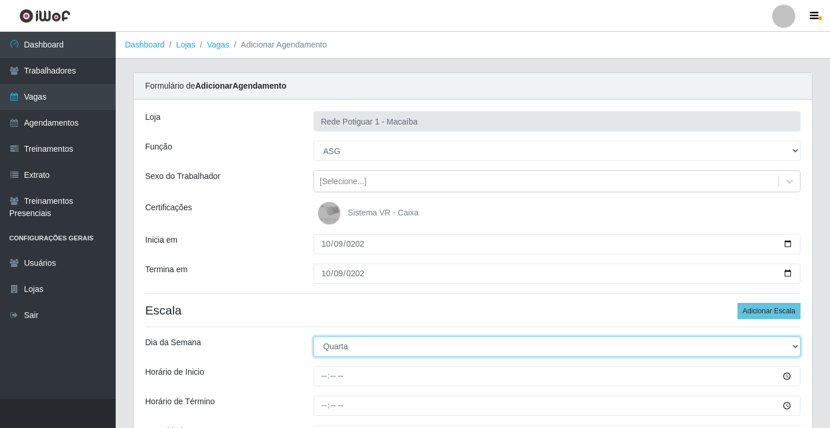
select select "4"
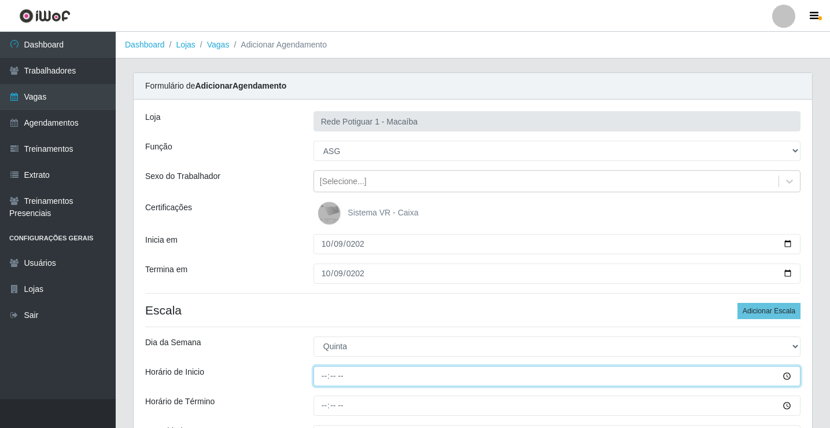
type input "08:00"
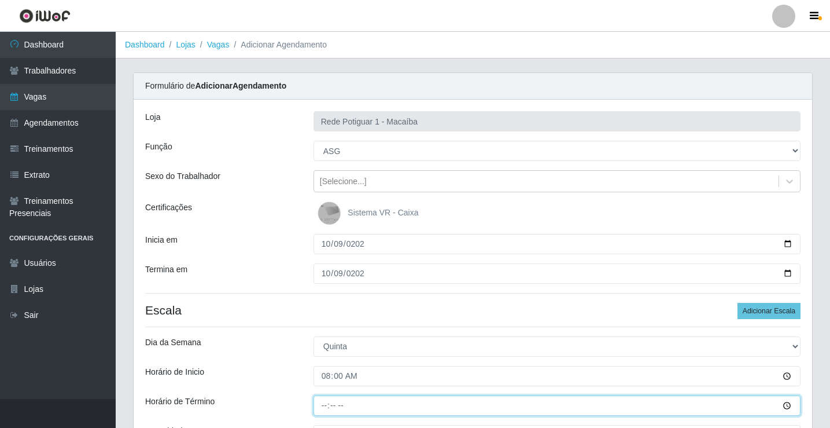
type input "13:00"
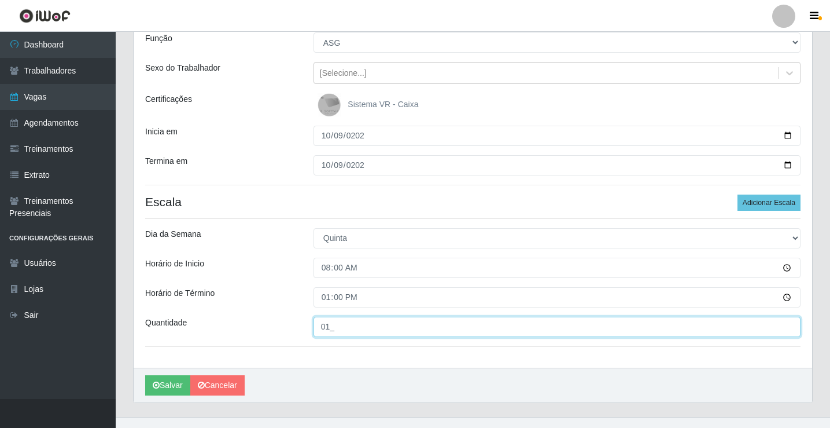
scroll to position [126, 0]
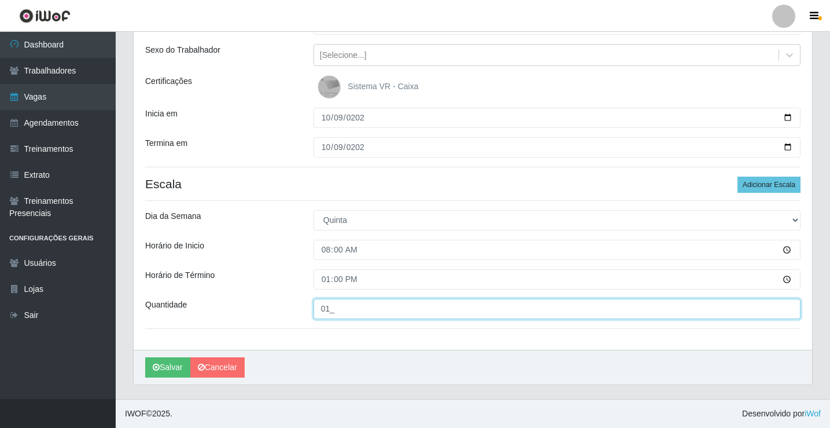
type input "01_"
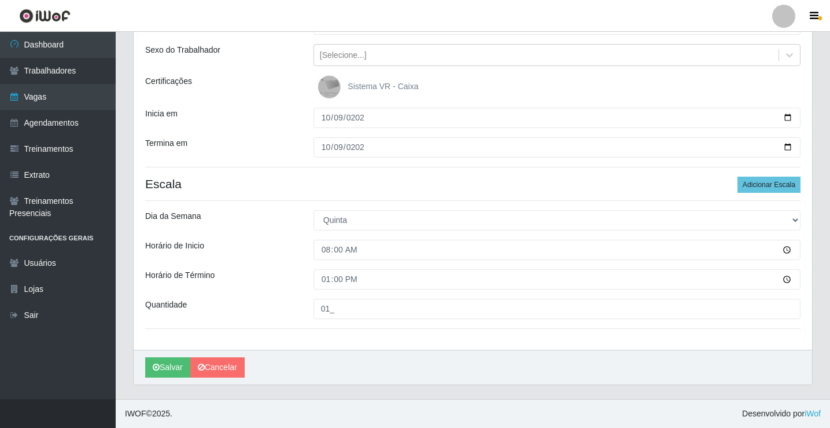
click at [170, 382] on div "[PERSON_NAME]" at bounding box center [473, 367] width 679 height 35
click at [168, 365] on button "Salvar" at bounding box center [167, 367] width 45 height 20
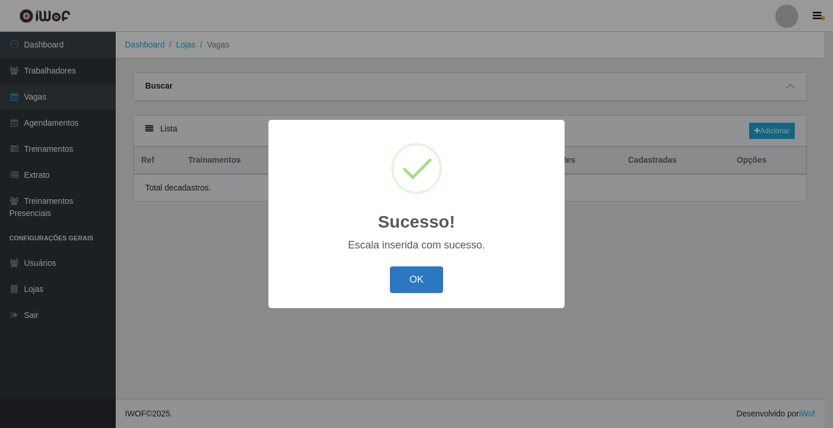
click at [423, 286] on button "OK" at bounding box center [417, 279] width 54 height 27
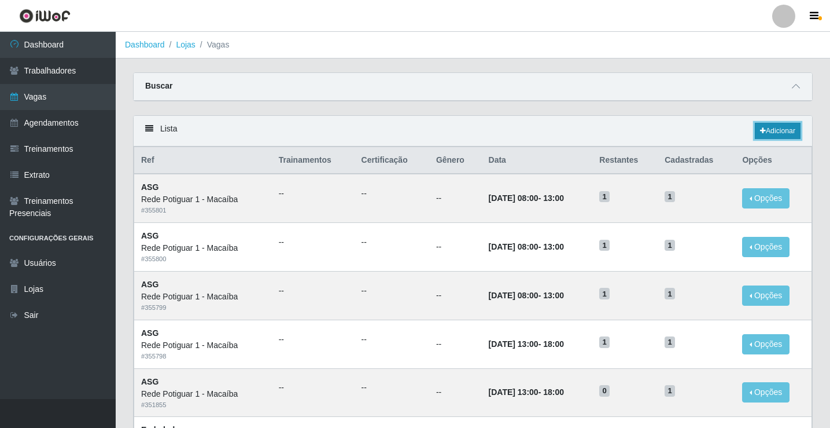
click at [782, 132] on link "Adicionar" at bounding box center [778, 131] width 46 height 16
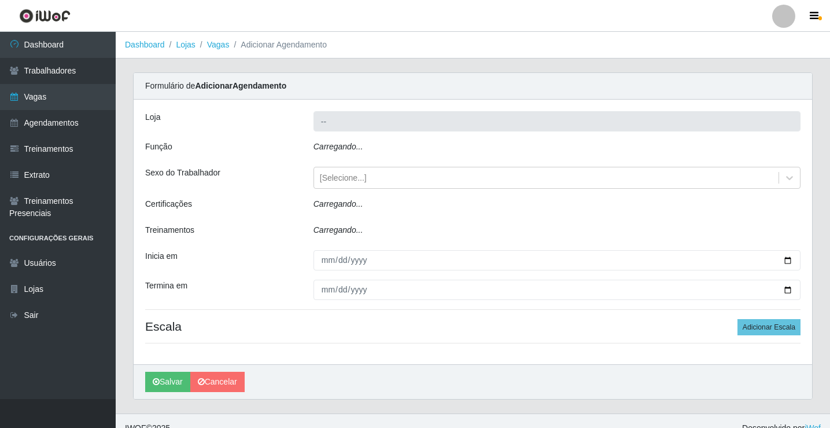
type input "Rede Potiguar 1 - Macaíba"
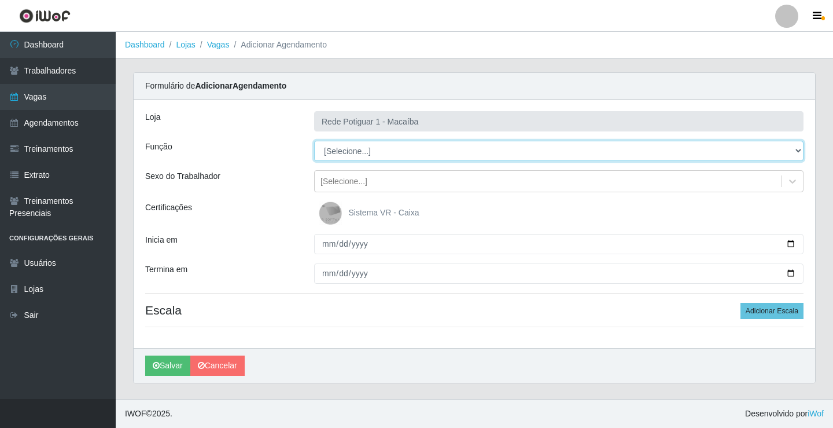
click at [354, 149] on select "[Selecione...] ASG ASG + ASG ++ Balconista Embalador Repositor Repositor + Repo…" at bounding box center [559, 151] width 490 height 20
select select "16"
click at [314, 141] on select "[Selecione...] ASG ASG + ASG ++ Balconista Embalador Repositor Repositor + Repo…" at bounding box center [559, 151] width 490 height 20
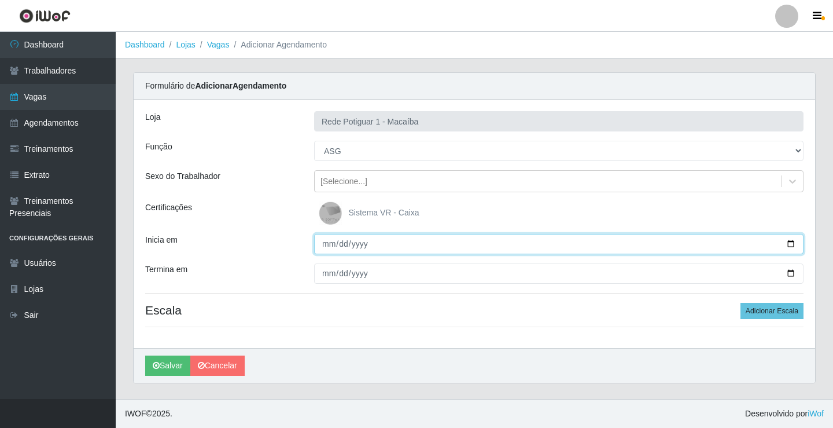
click at [330, 249] on input "Inicia em" at bounding box center [559, 244] width 490 height 20
type input "[PHONE_NUMBER]"
type input "[DATE]"
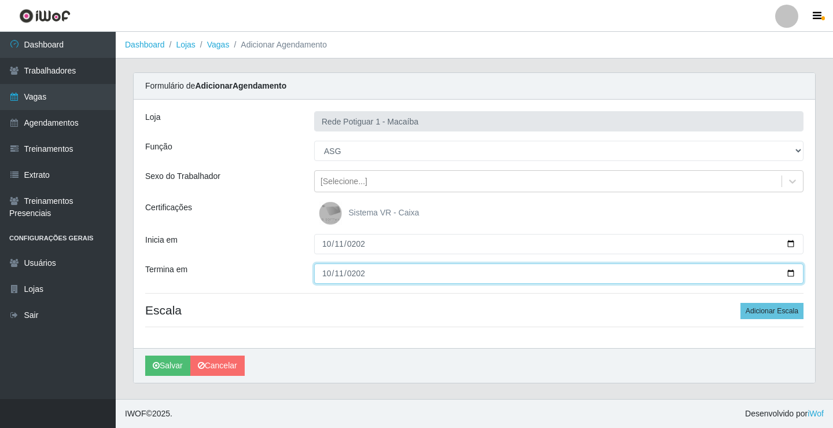
type input "[DATE]"
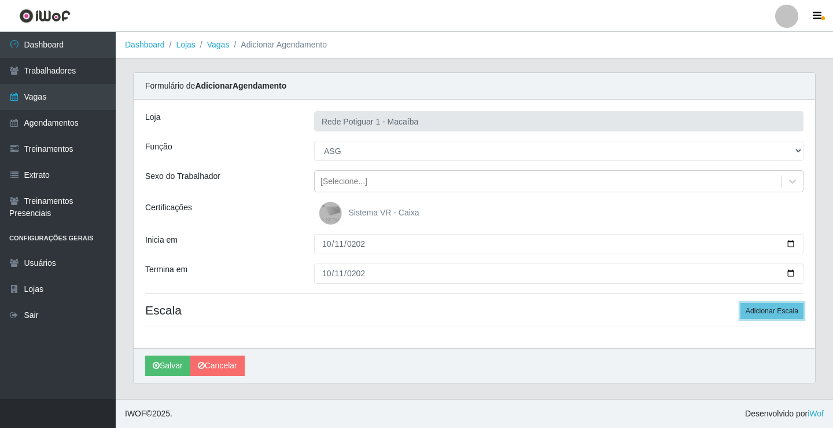
click at [741, 303] on button "Adicionar Escala" at bounding box center [772, 311] width 63 height 16
click at [738, 303] on button "Adicionar Escala" at bounding box center [769, 311] width 63 height 16
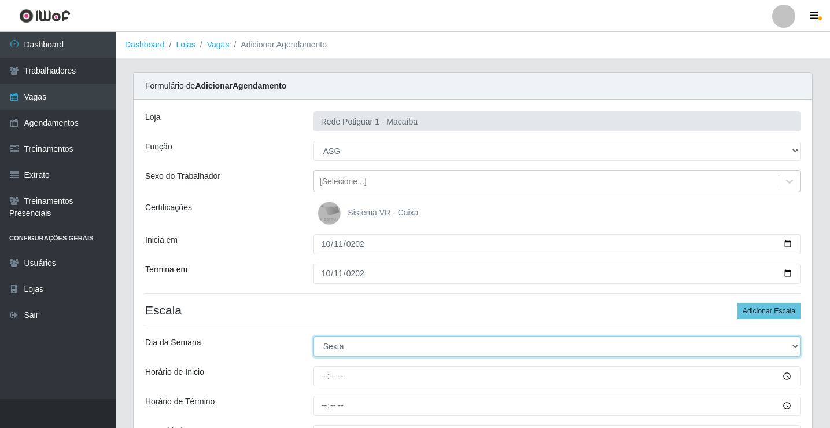
select select "6"
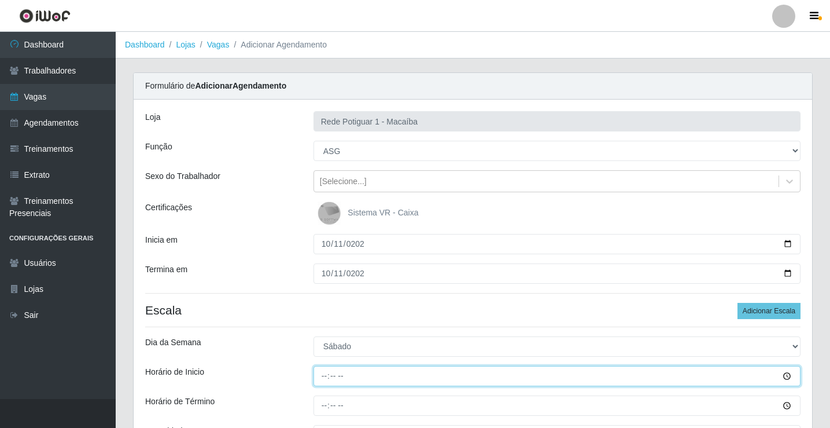
type input "07:00"
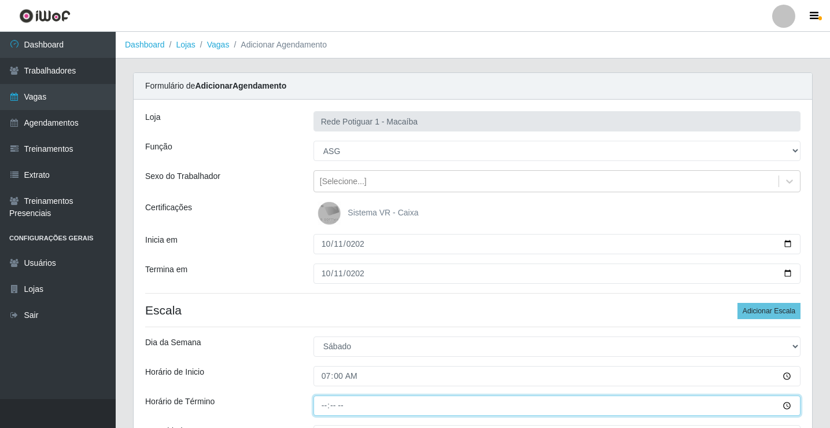
type input "12:00"
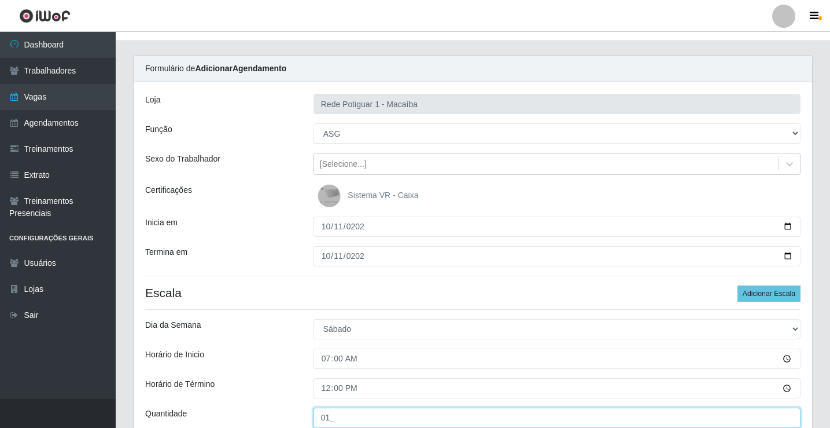
type input "01_"
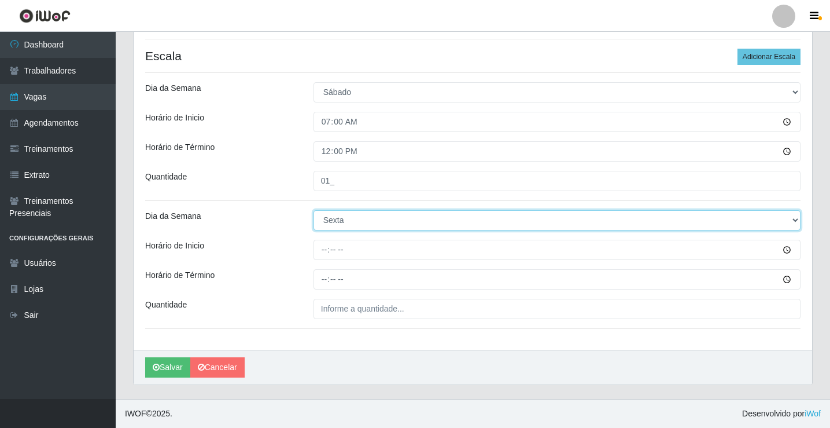
select select "6"
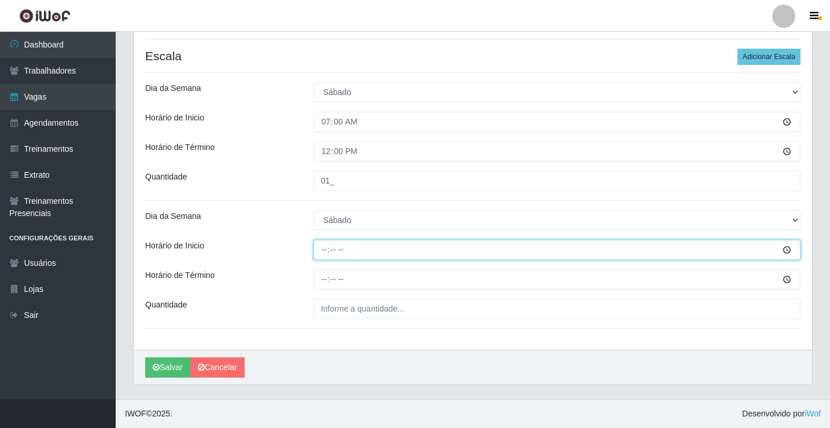
type input "13:00"
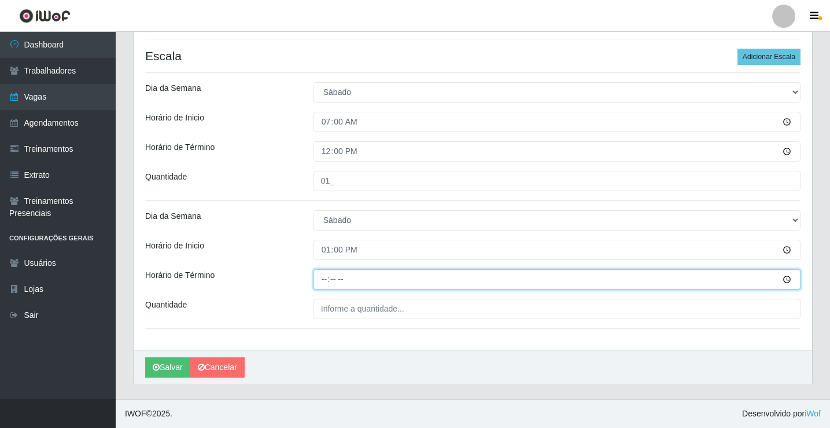
type input "18:00"
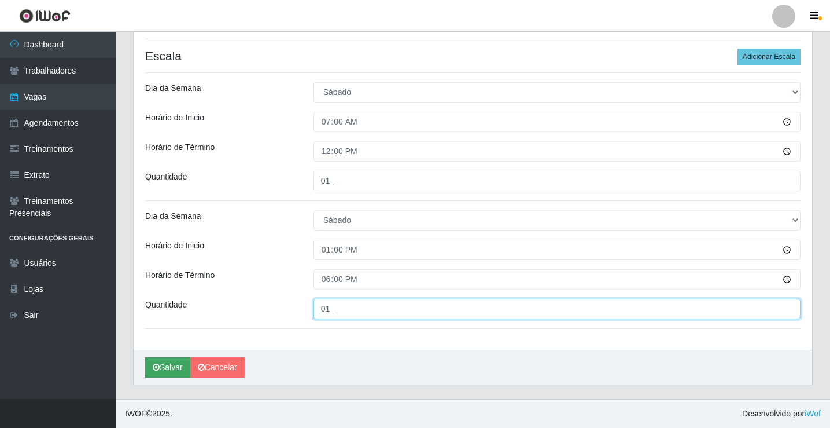
type input "01_"
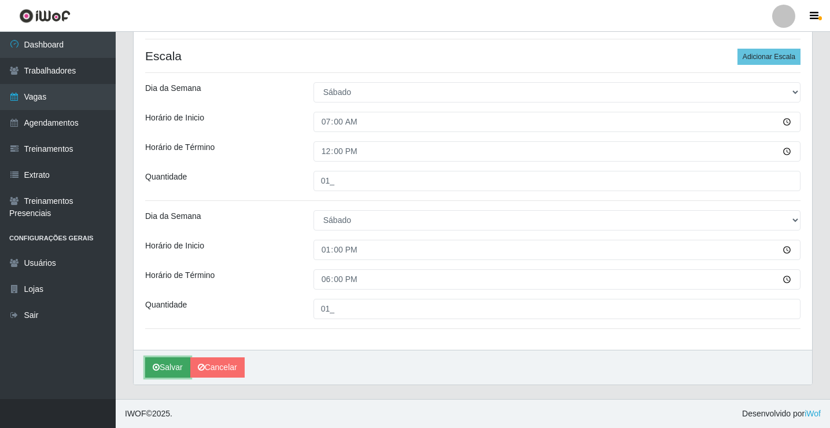
click at [164, 363] on button "Salvar" at bounding box center [167, 367] width 45 height 20
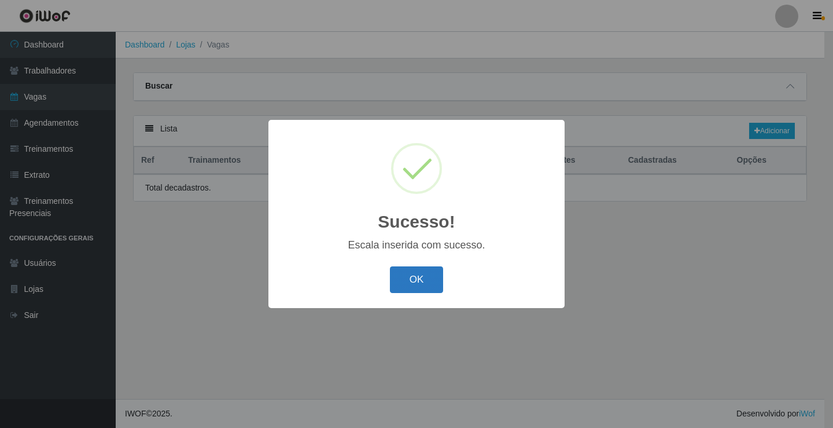
click at [410, 282] on button "OK" at bounding box center [417, 279] width 54 height 27
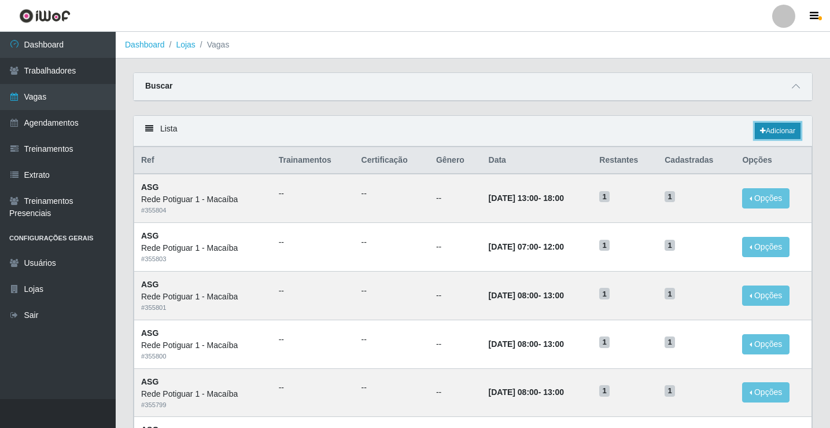
click at [774, 129] on link "Adicionar" at bounding box center [778, 131] width 46 height 16
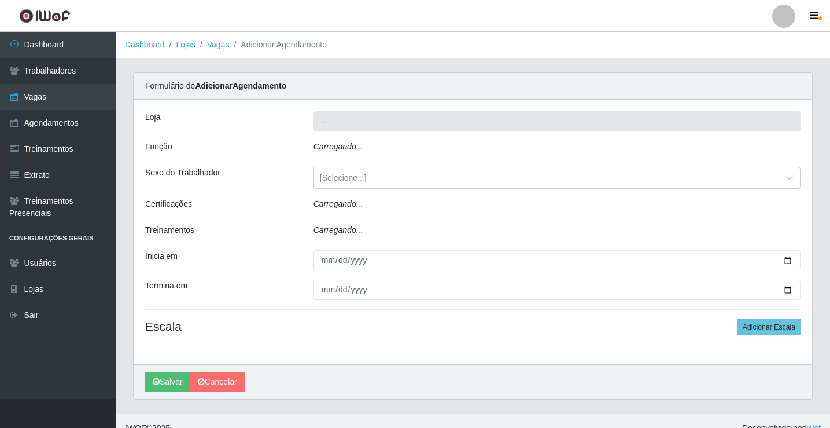
type input "Rede Potiguar 1 - Macaíba"
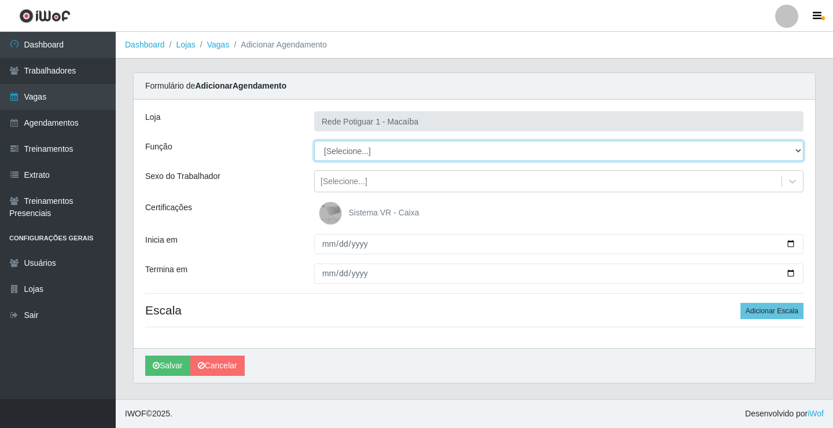
click at [355, 152] on select "[Selecione...] ASG ASG + ASG ++ Balconista Embalador Repositor Repositor + Repo…" at bounding box center [559, 151] width 490 height 20
click at [314, 141] on select "[Selecione...] ASG ASG + ASG ++ Balconista Embalador Repositor Repositor + Repo…" at bounding box center [559, 151] width 490 height 20
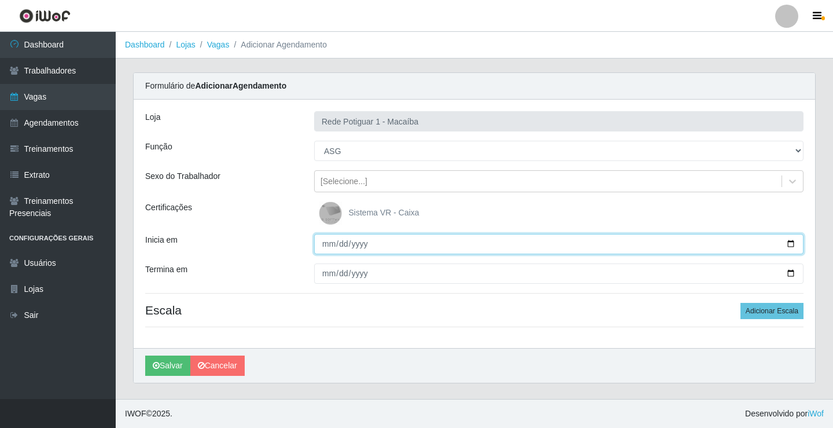
click at [319, 250] on input "Inicia em" at bounding box center [559, 244] width 490 height 20
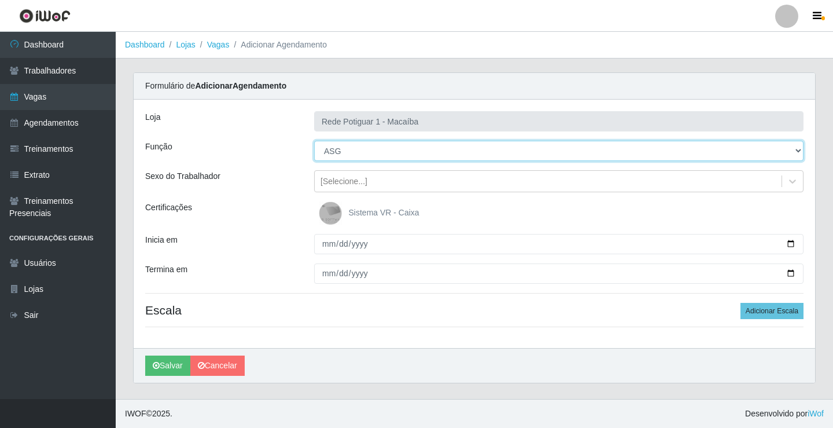
click at [352, 157] on select "[Selecione...] ASG ASG + ASG ++ Balconista Embalador Repositor Repositor + Repo…" at bounding box center [559, 151] width 490 height 20
select select "1"
click at [314, 141] on select "[Selecione...] ASG ASG + ASG ++ Balconista Embalador Repositor Repositor + Repo…" at bounding box center [559, 151] width 490 height 20
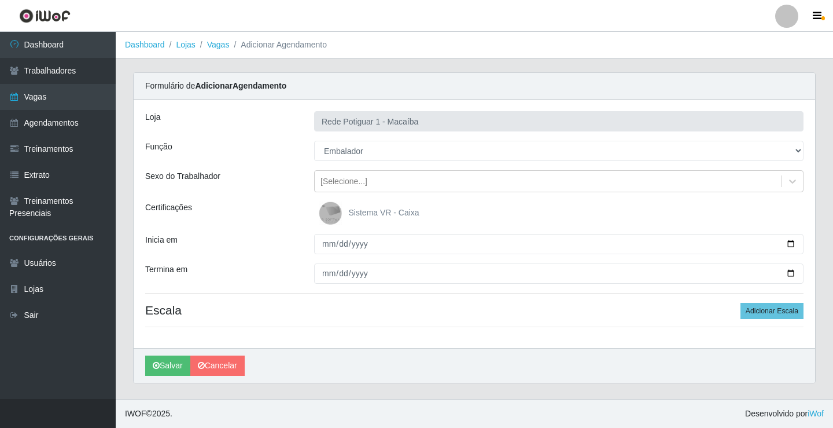
drag, startPoint x: 336, startPoint y: 183, endPoint x: 336, endPoint y: 194, distance: 11.0
click at [337, 183] on div "[Selecione...]" at bounding box center [344, 181] width 47 height 12
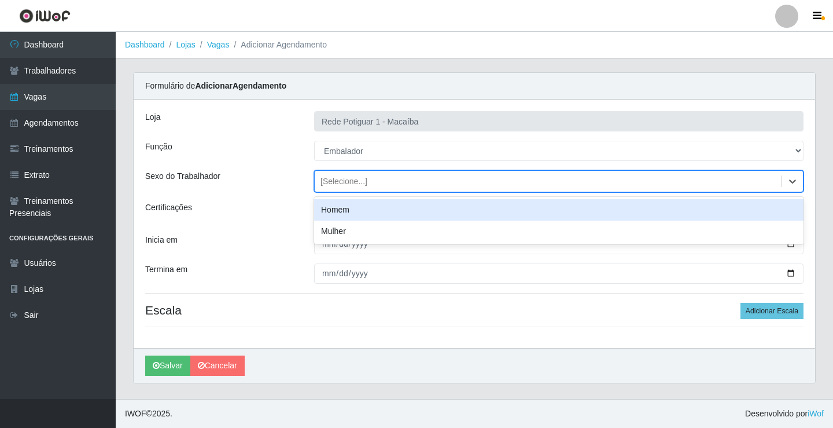
click at [337, 215] on div "Homem" at bounding box center [559, 209] width 490 height 21
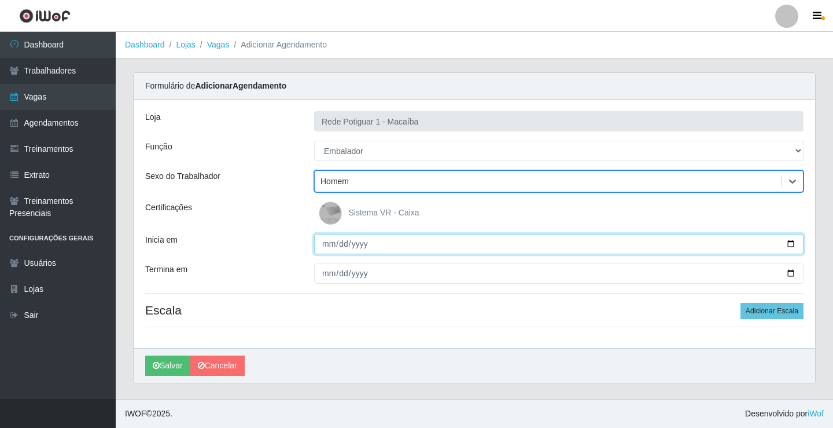
click at [324, 241] on input "Inicia em" at bounding box center [559, 244] width 490 height 20
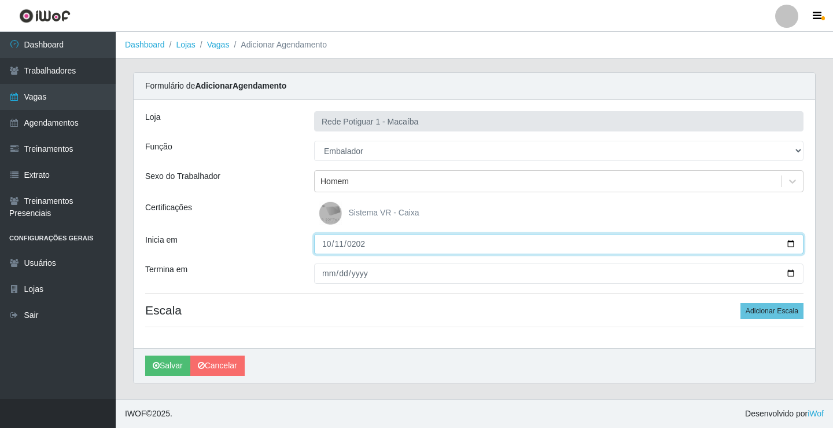
type input "[DATE]"
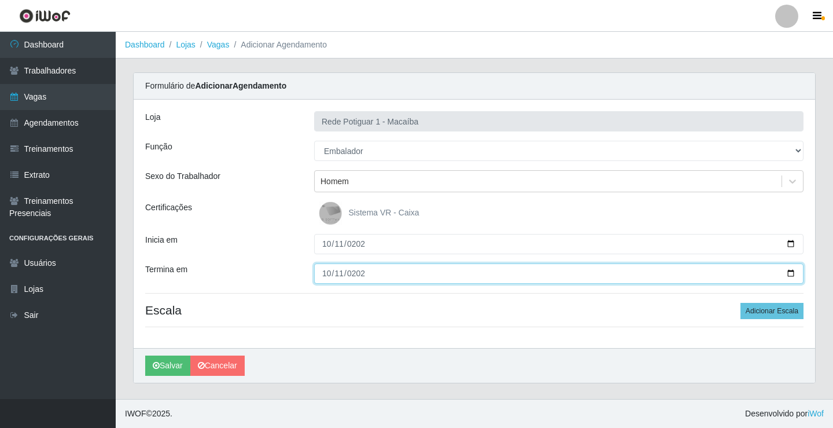
type input "[DATE]"
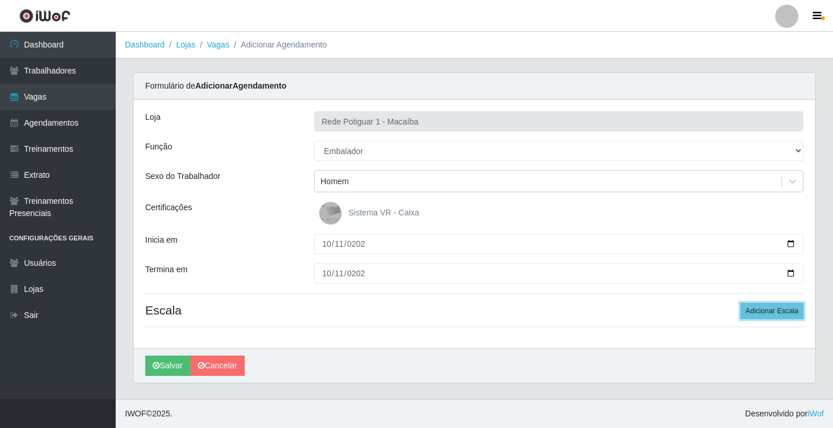
click at [741, 303] on button "Adicionar Escala" at bounding box center [772, 311] width 63 height 16
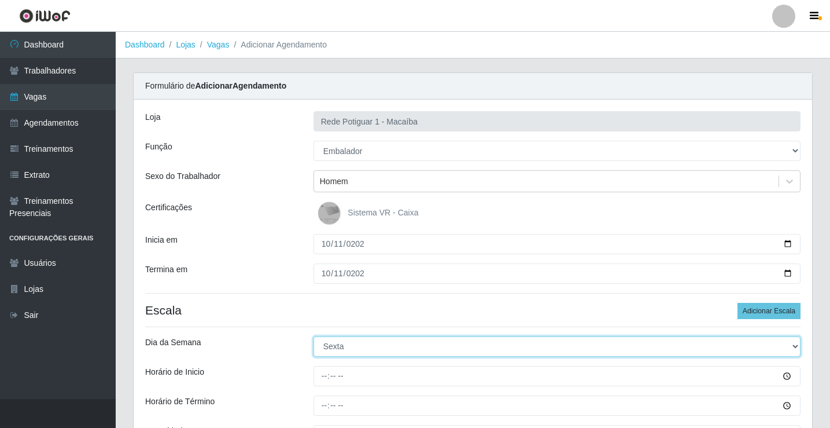
select select "6"
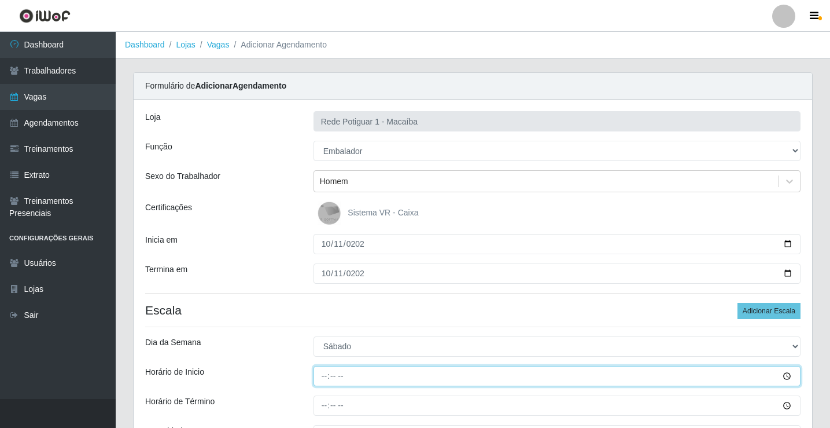
type input "07:00"
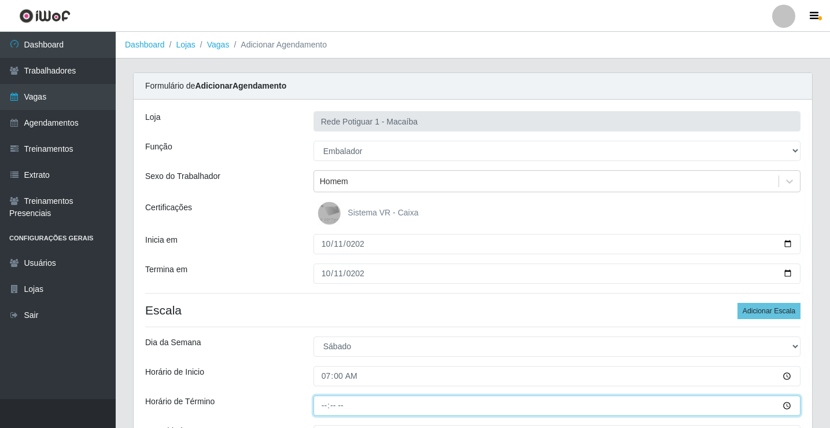
type input "12:00"
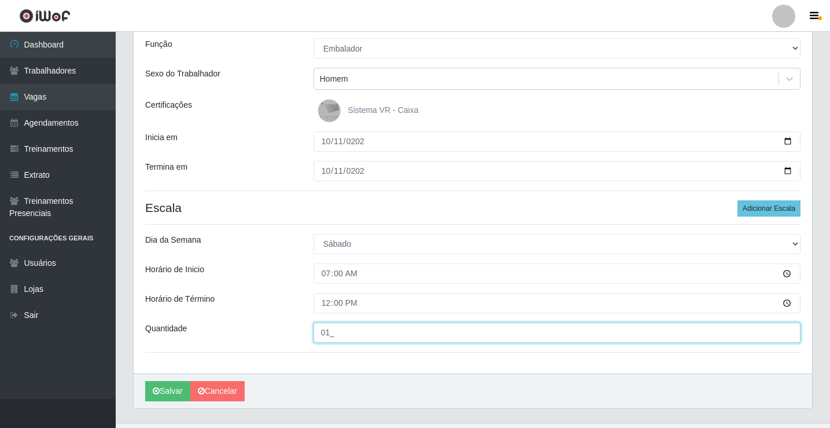
scroll to position [126, 0]
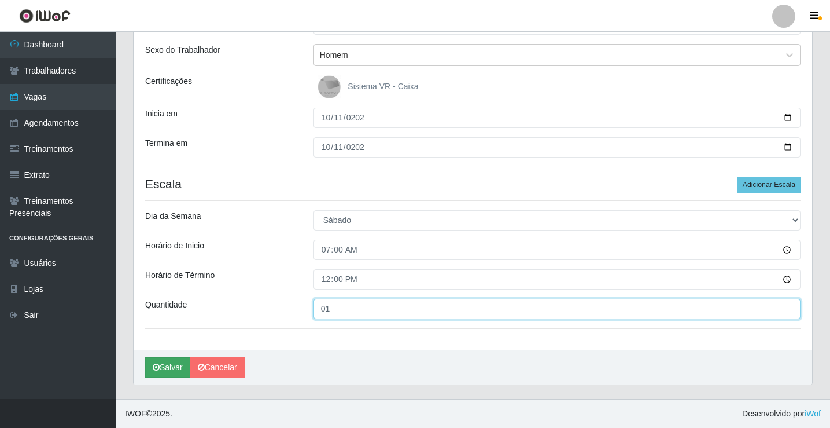
type input "01_"
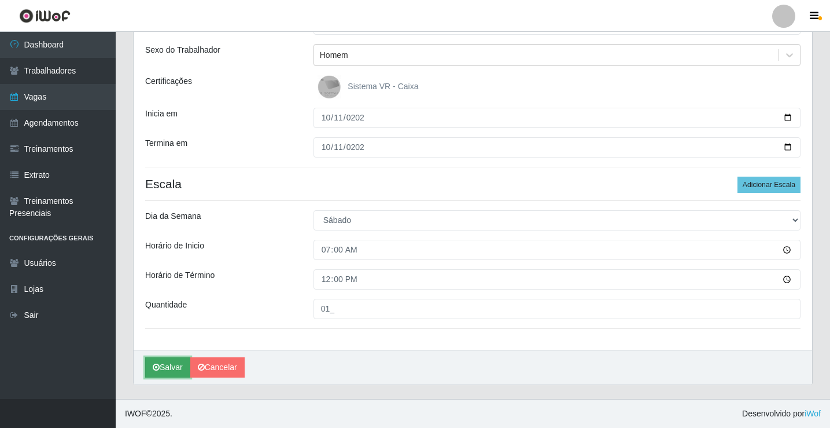
click at [182, 367] on button "Salvar" at bounding box center [167, 367] width 45 height 20
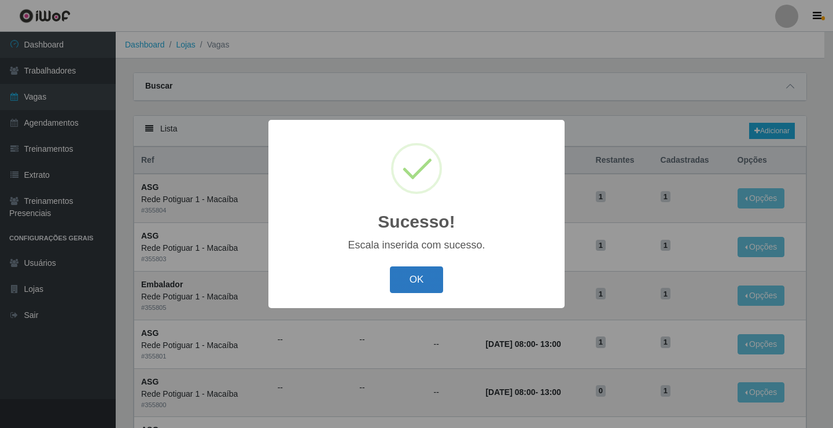
click at [409, 284] on button "OK" at bounding box center [417, 279] width 54 height 27
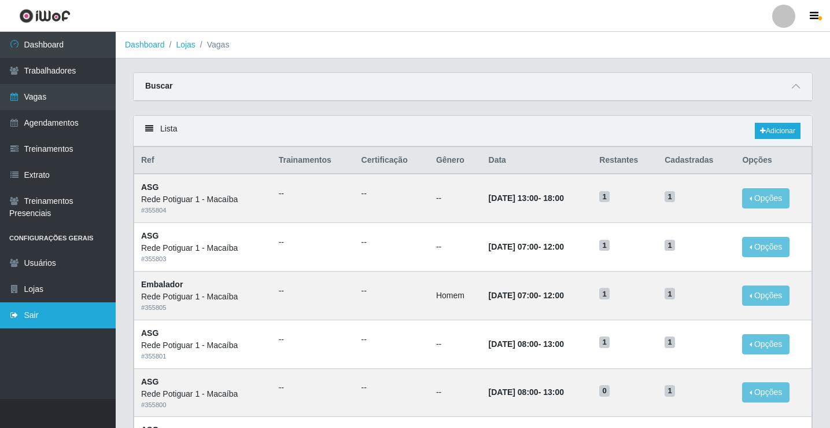
click at [70, 304] on link "Sair" at bounding box center [58, 315] width 116 height 26
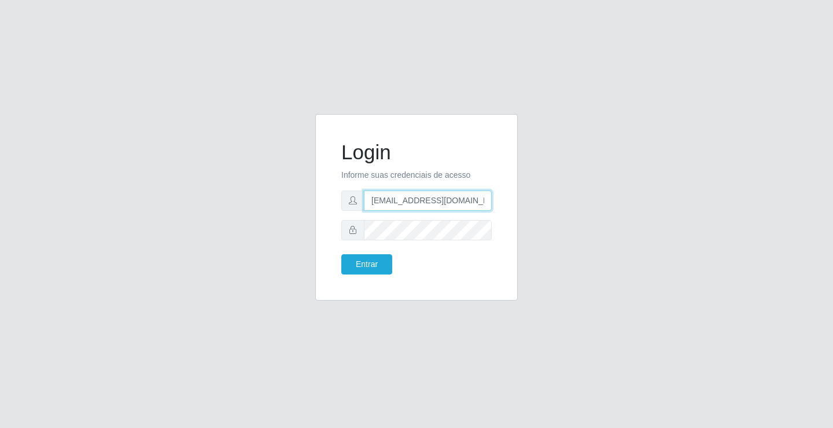
drag, startPoint x: 403, startPoint y: 205, endPoint x: 409, endPoint y: 211, distance: 8.2
click at [403, 205] on input "[EMAIL_ADDRESS][DOMAIN_NAME]" at bounding box center [428, 200] width 128 height 20
type input "[EMAIL_ADDRESS][DOMAIN_NAME]"
click at [375, 264] on button "Entrar" at bounding box center [366, 264] width 51 height 20
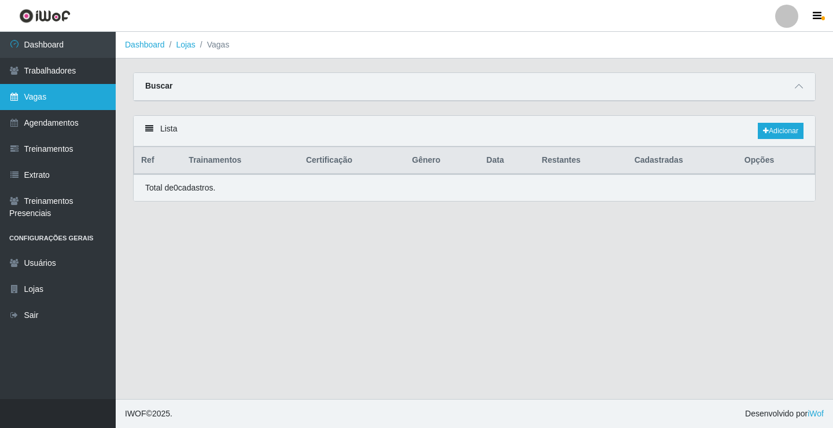
click at [76, 106] on link "Vagas" at bounding box center [58, 97] width 116 height 26
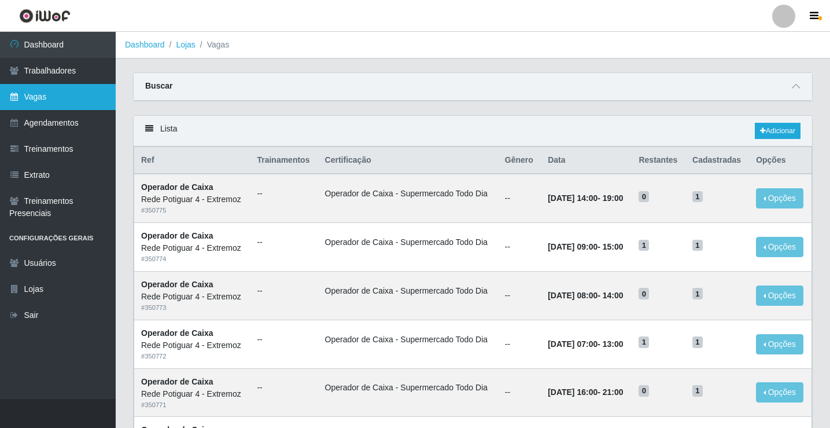
click at [72, 103] on link "Vagas" at bounding box center [58, 97] width 116 height 26
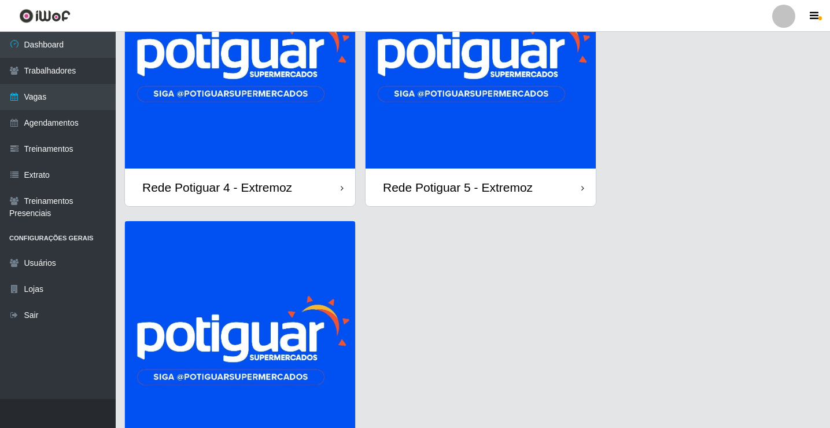
scroll to position [124, 0]
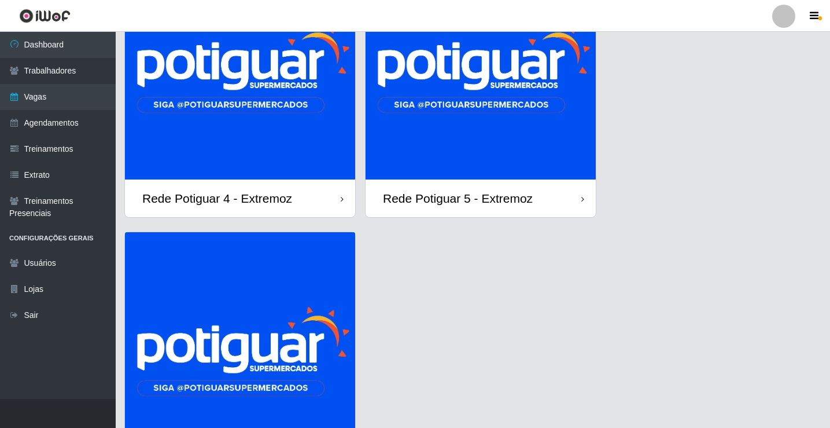
click at [436, 128] on img at bounding box center [481, 64] width 230 height 230
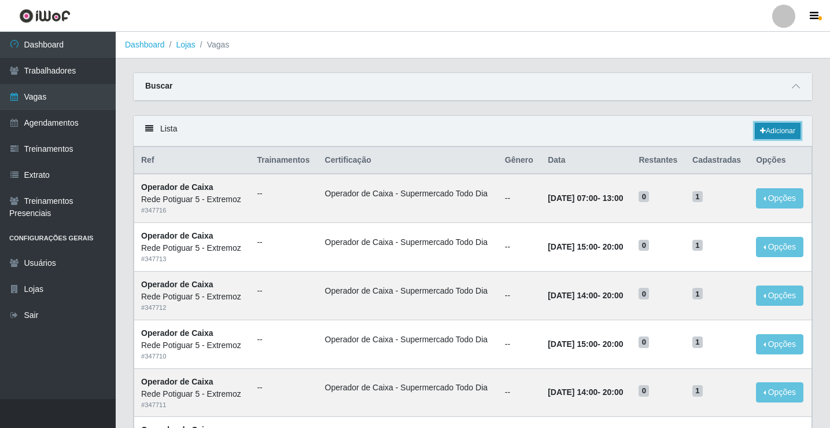
click at [792, 129] on link "Adicionar" at bounding box center [778, 131] width 46 height 16
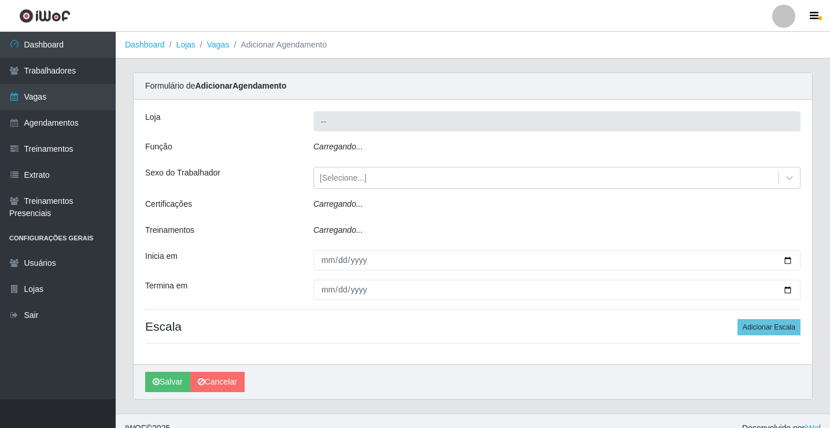
type input "Rede Potiguar 5 - Extremoz"
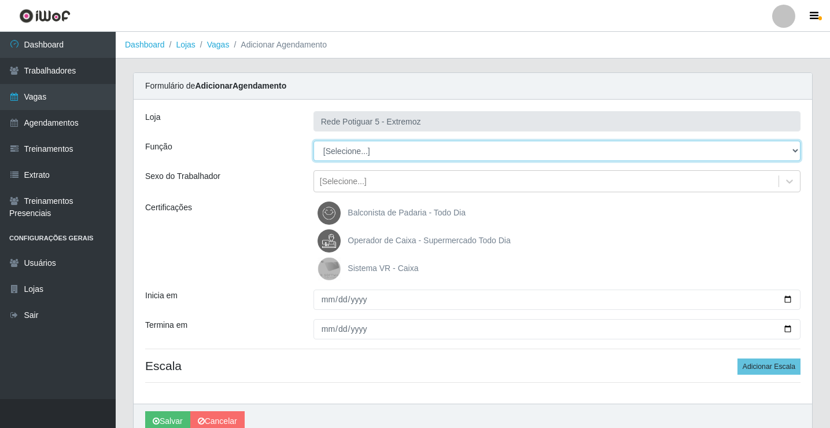
click at [367, 150] on select "[Selecione...] ASG Balconista Embalador Operador de Caixa Operador de Loja Repo…" at bounding box center [557, 151] width 487 height 20
click at [347, 148] on select "[Selecione...] ASG Balconista Embalador Operador de Caixa Operador de Loja Repo…" at bounding box center [557, 151] width 487 height 20
select select "22"
click at [314, 141] on select "[Selecione...] ASG Balconista Embalador Operador de Caixa Operador de Loja Repo…" at bounding box center [557, 151] width 487 height 20
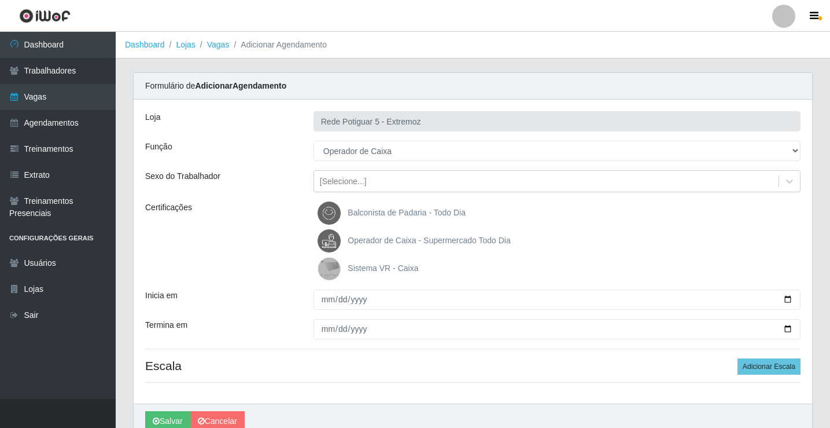
click at [383, 241] on span "Operador de Caixa - Supermercado Todo Dia" at bounding box center [429, 240] width 163 height 9
click at [0, 0] on input "Operador de Caixa - Supermercado Todo Dia" at bounding box center [0, 0] width 0 height 0
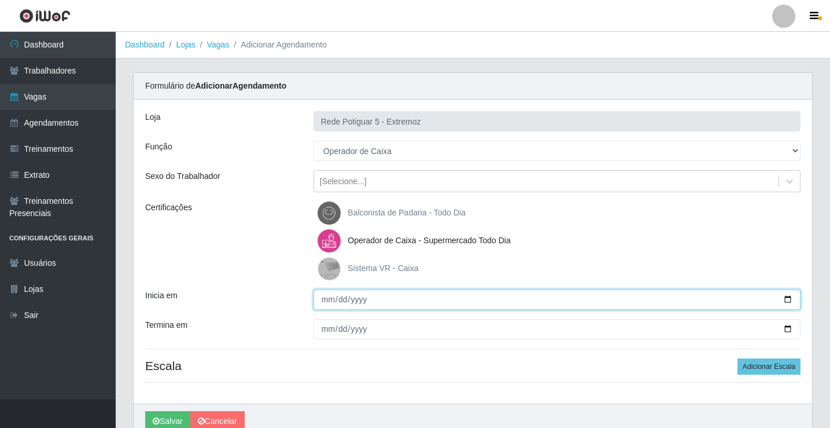
click at [327, 299] on input "Inicia em" at bounding box center [557, 299] width 487 height 20
type input "2025-10-10"
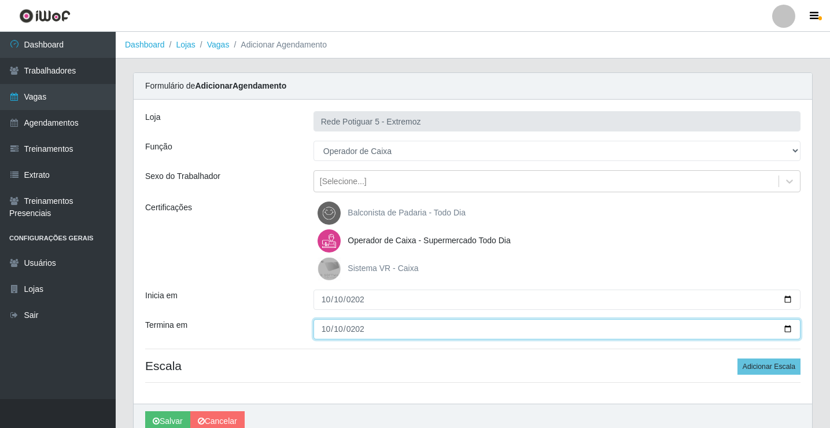
type input "2025-10-10"
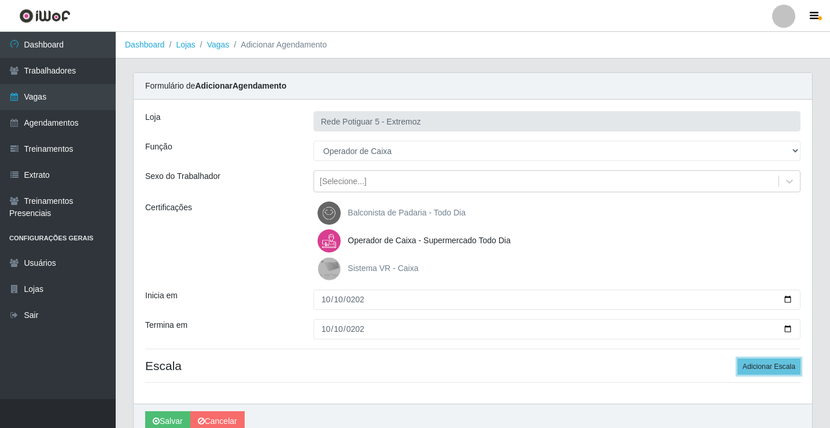
click at [738, 358] on button "Adicionar Escala" at bounding box center [769, 366] width 63 height 16
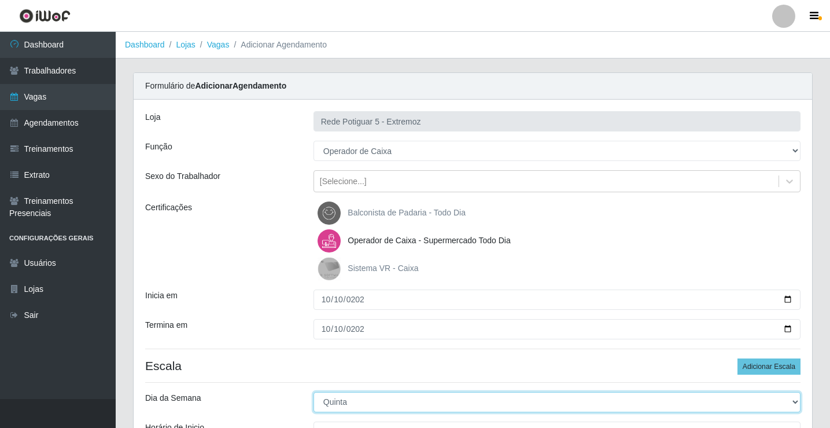
select select "5"
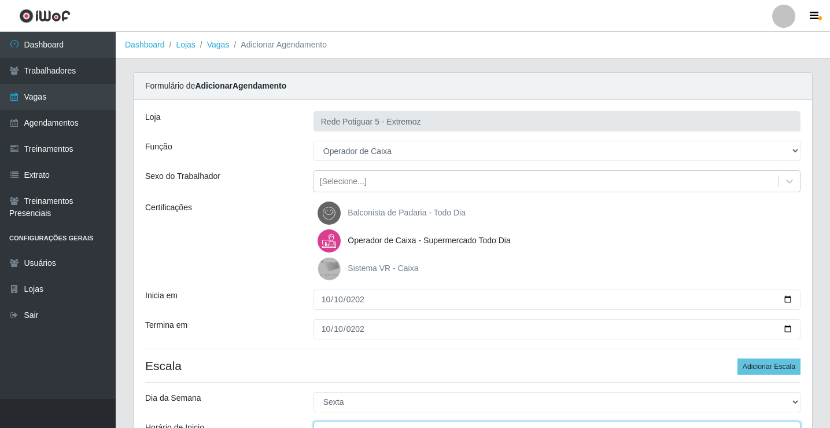
scroll to position [14, 0]
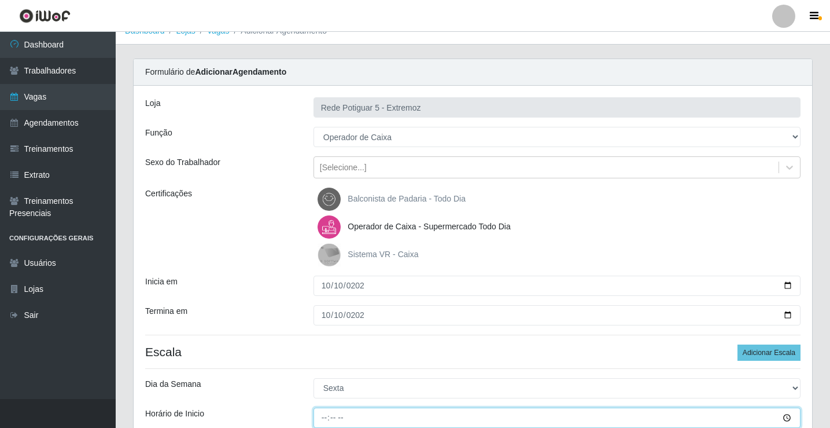
type input "07:00"
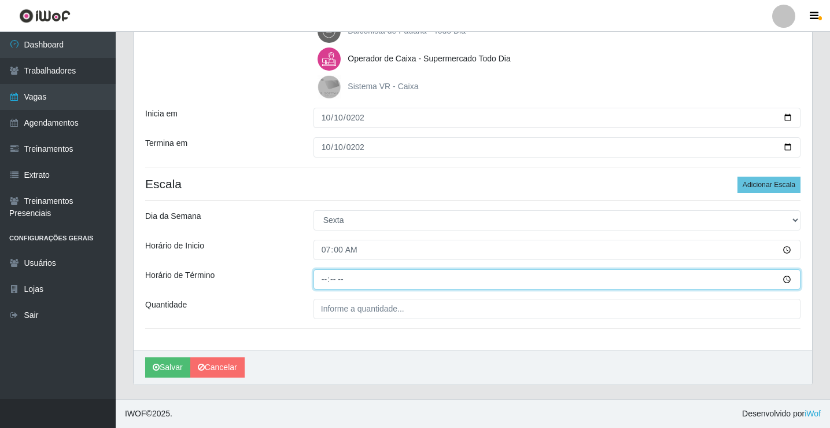
type input "13:00"
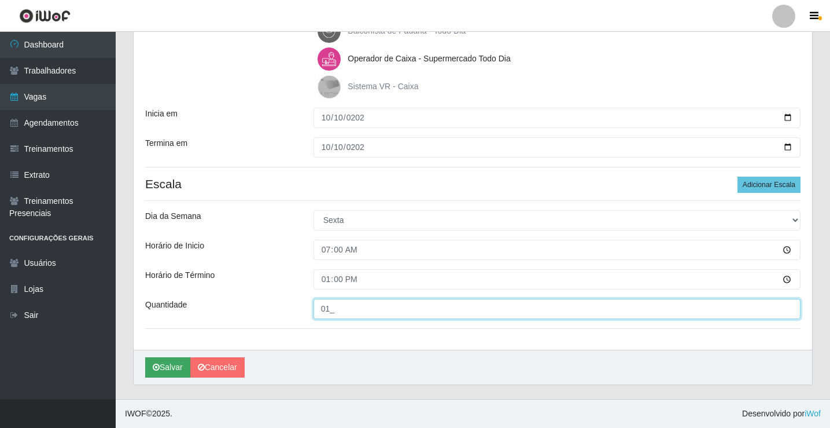
type input "01_"
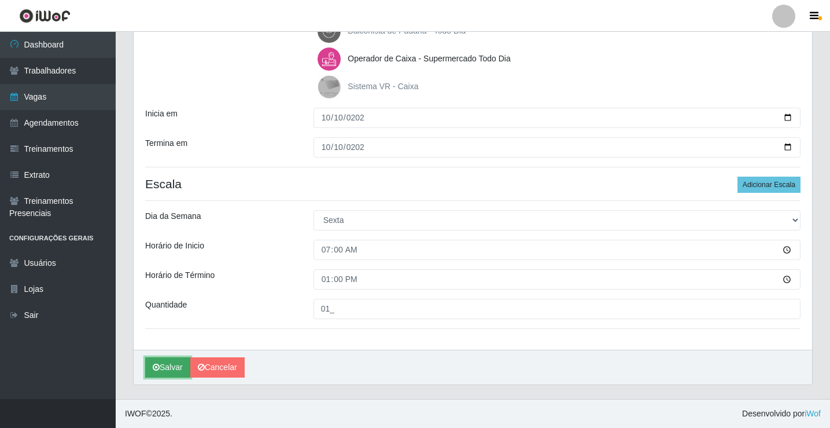
click at [164, 372] on button "Salvar" at bounding box center [167, 367] width 45 height 20
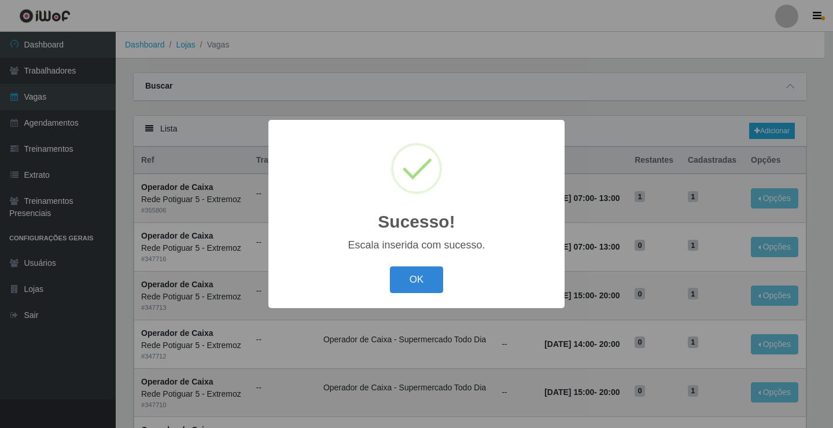
click at [412, 287] on button "OK" at bounding box center [417, 279] width 54 height 27
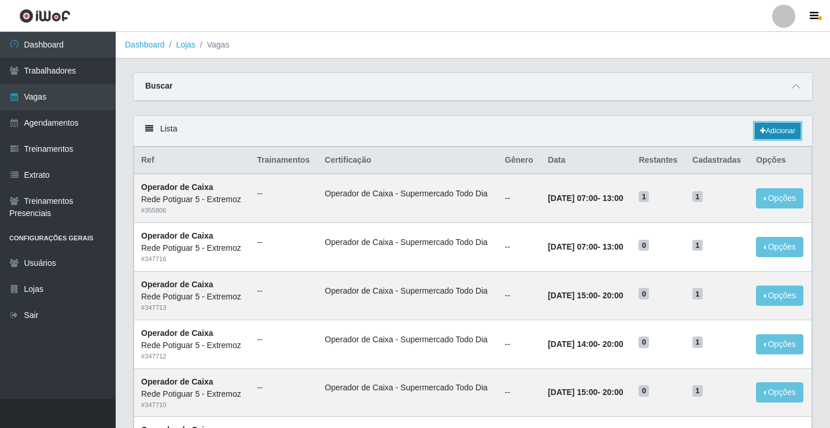
click at [780, 126] on link "Adicionar" at bounding box center [778, 131] width 46 height 16
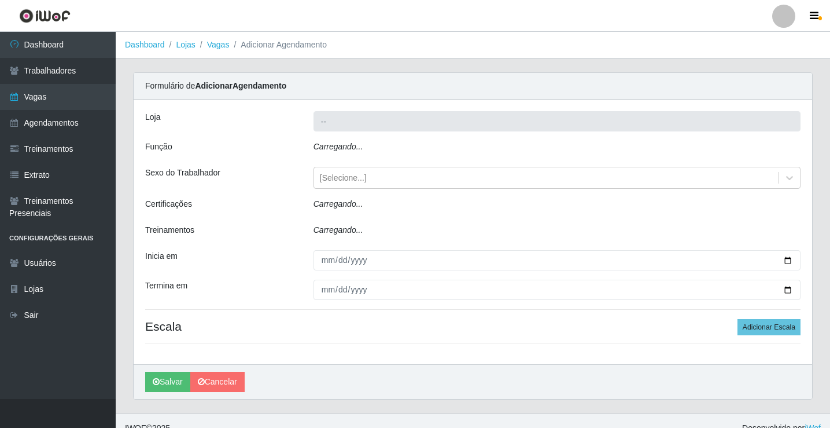
type input "Rede Potiguar 5 - Extremoz"
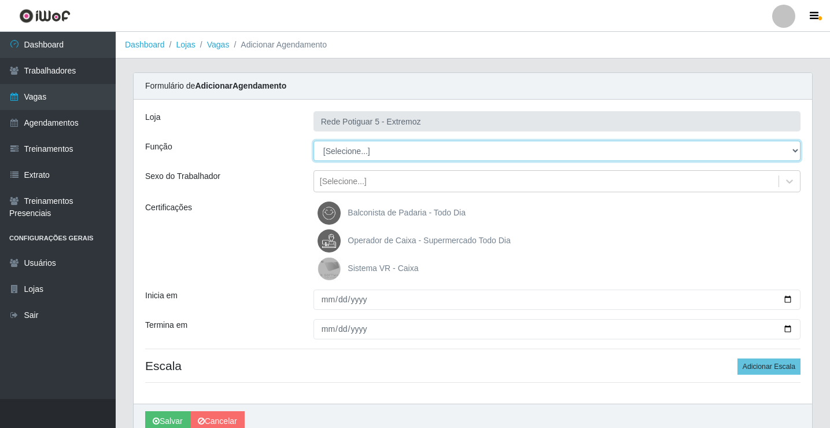
click at [357, 148] on select "[Selecione...] ASG Balconista Embalador Operador de Caixa Operador de Loja Repo…" at bounding box center [557, 151] width 487 height 20
select select "22"
click at [314, 141] on select "[Selecione...] ASG Balconista Embalador Operador de Caixa Operador de Loja Repo…" at bounding box center [557, 151] width 487 height 20
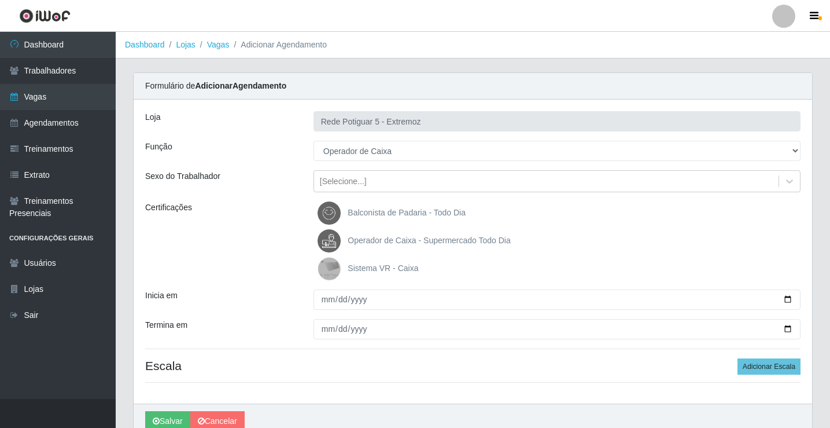
click at [369, 242] on span "Operador de Caixa - Supermercado Todo Dia" at bounding box center [429, 240] width 163 height 9
click at [0, 0] on input "Operador de Caixa - Supermercado Todo Dia" at bounding box center [0, 0] width 0 height 0
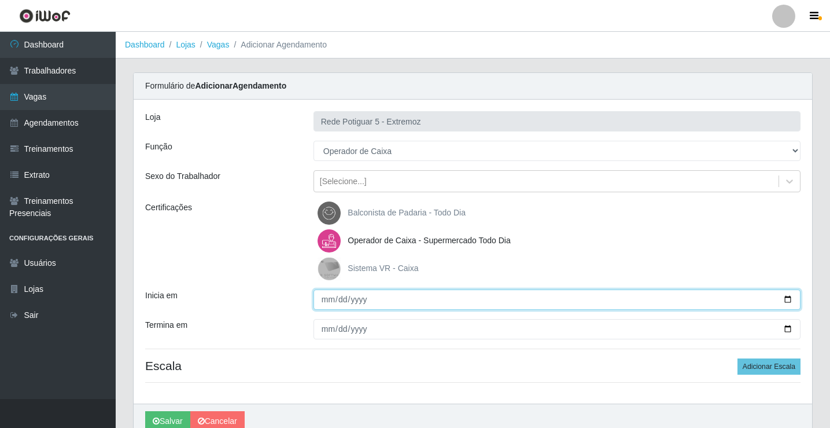
click at [327, 307] on input "Inicia em" at bounding box center [557, 299] width 487 height 20
type input "[DATE]"
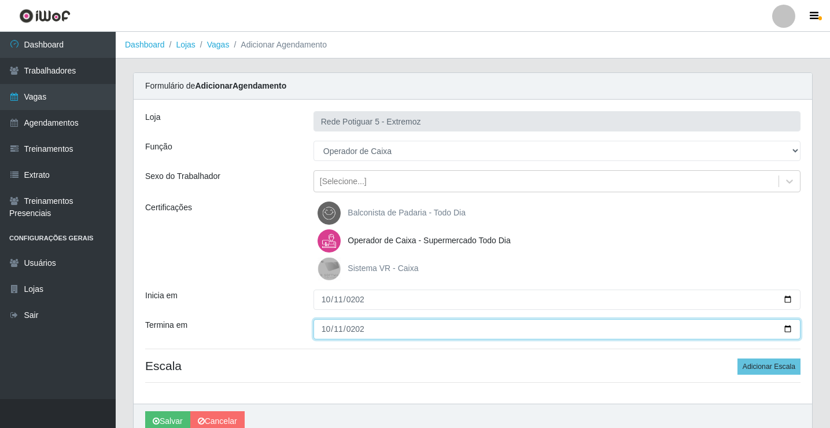
type input "[DATE]"
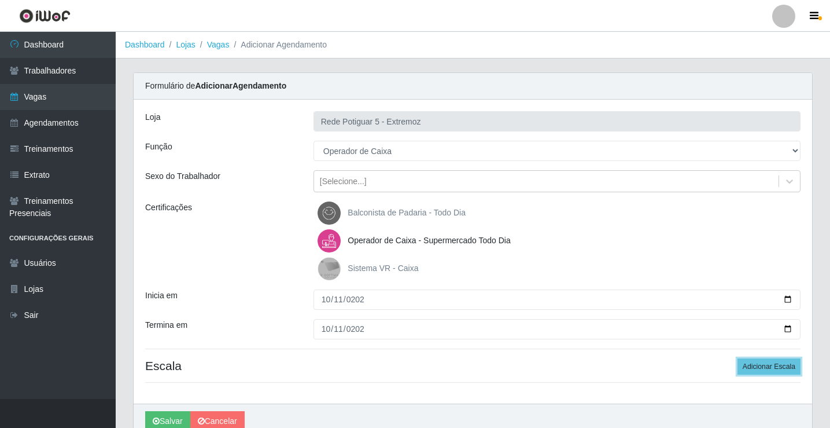
click at [738, 358] on button "Adicionar Escala" at bounding box center [769, 366] width 63 height 16
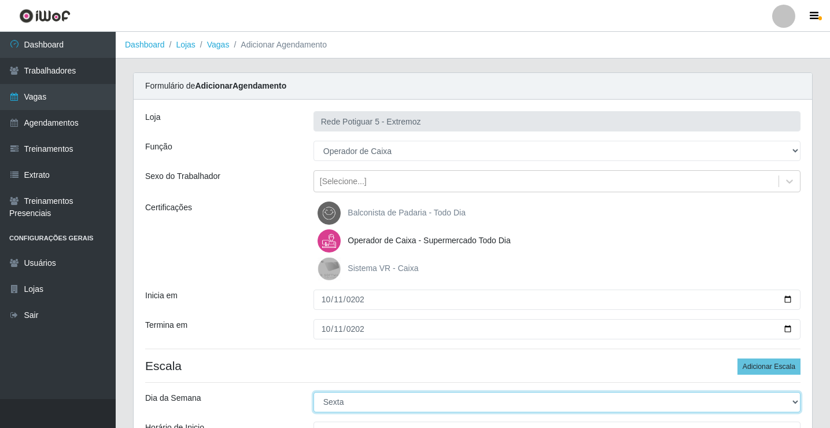
select select "6"
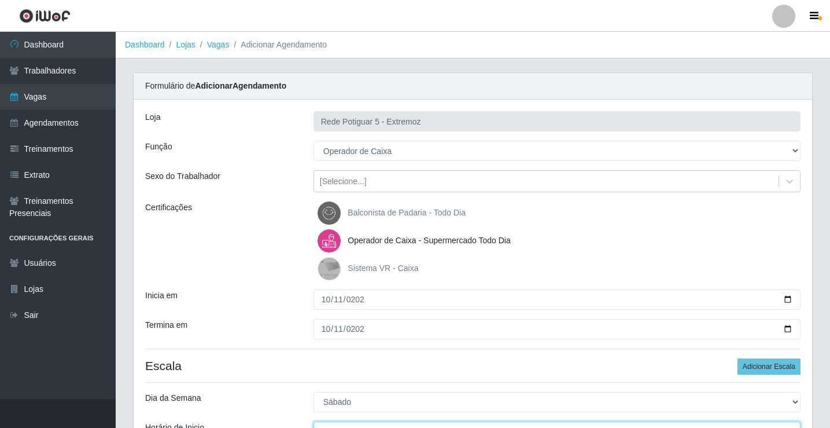
scroll to position [14, 0]
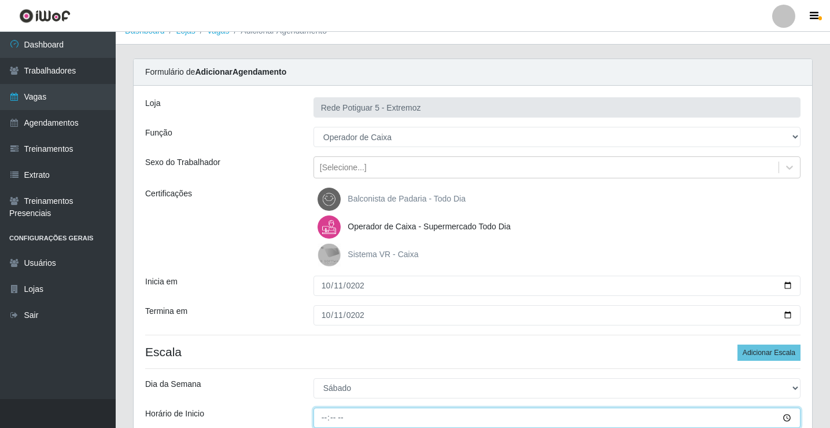
type input "15:00"
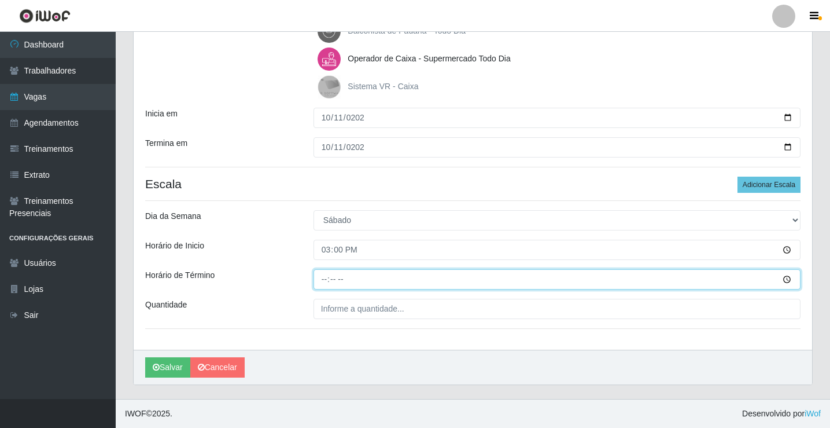
type input "20:00"
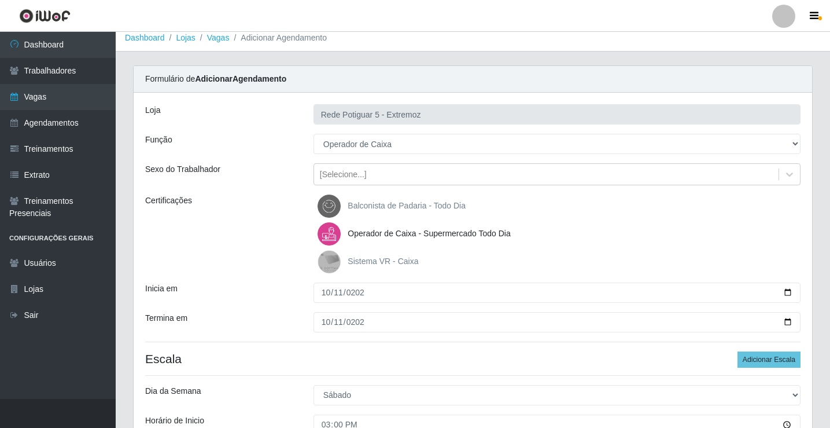
scroll to position [0, 0]
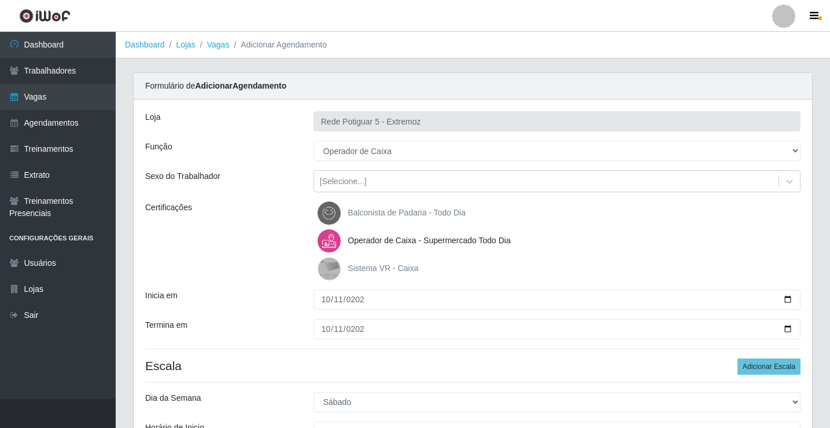
type input "01_"
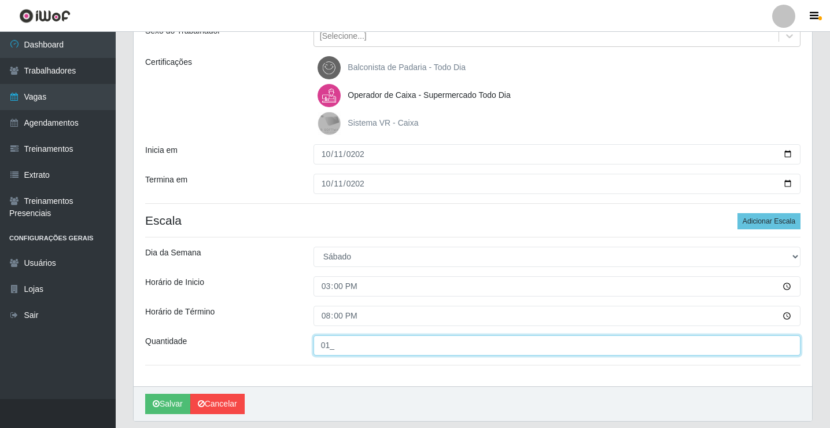
scroll to position [174, 0]
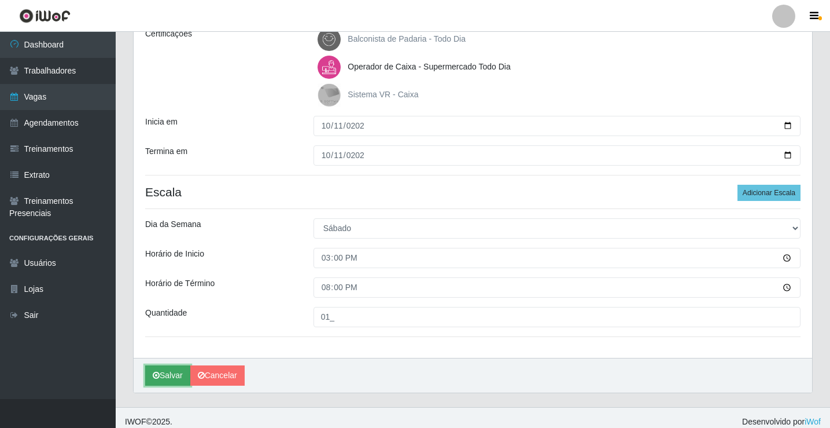
click at [167, 380] on button "Salvar" at bounding box center [167, 375] width 45 height 20
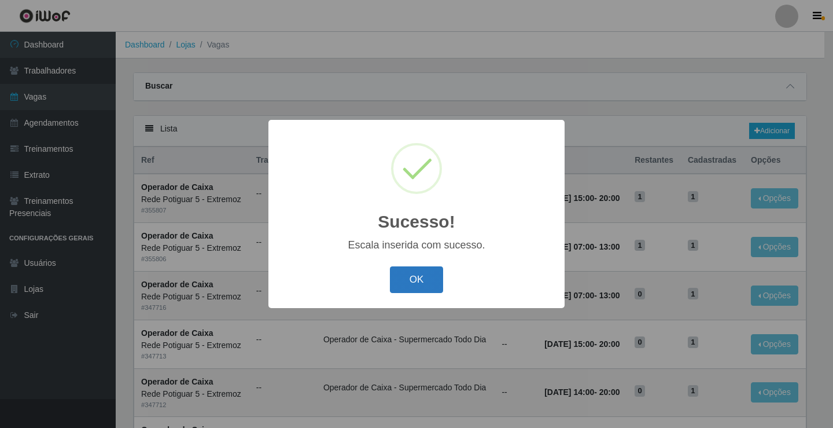
click at [417, 291] on button "OK" at bounding box center [417, 279] width 54 height 27
